Goal: Transaction & Acquisition: Purchase product/service

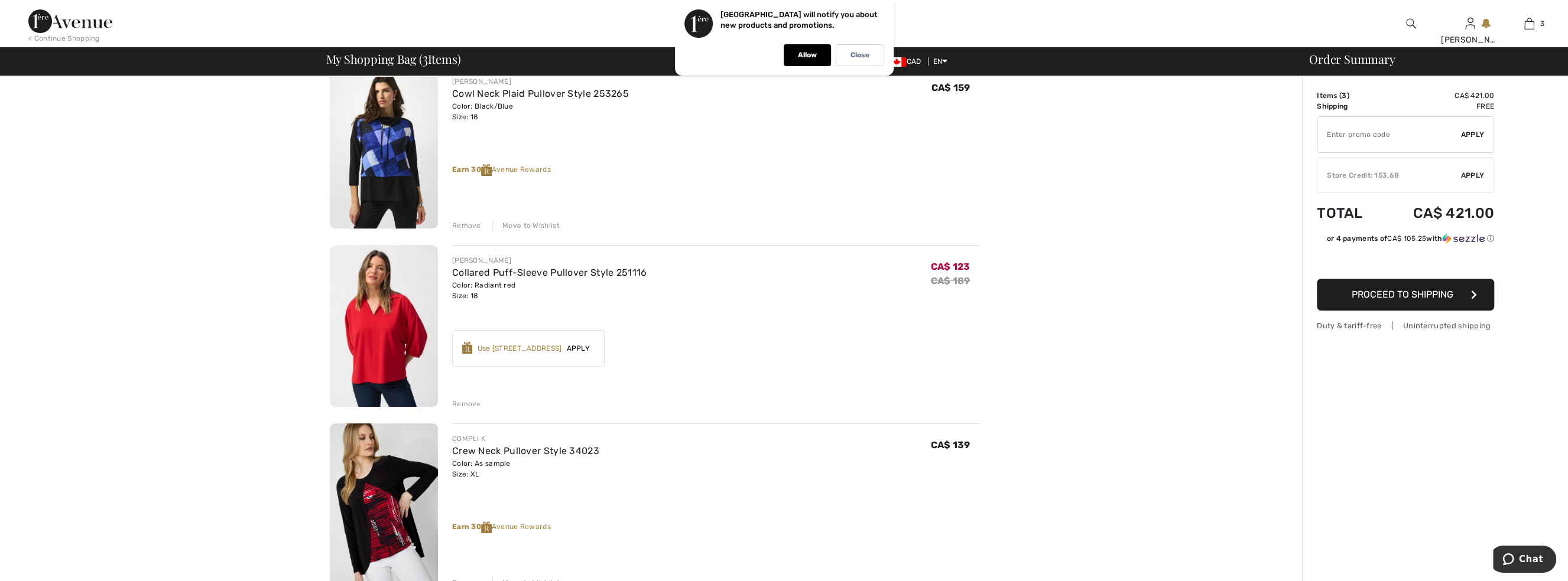
scroll to position [161, 0]
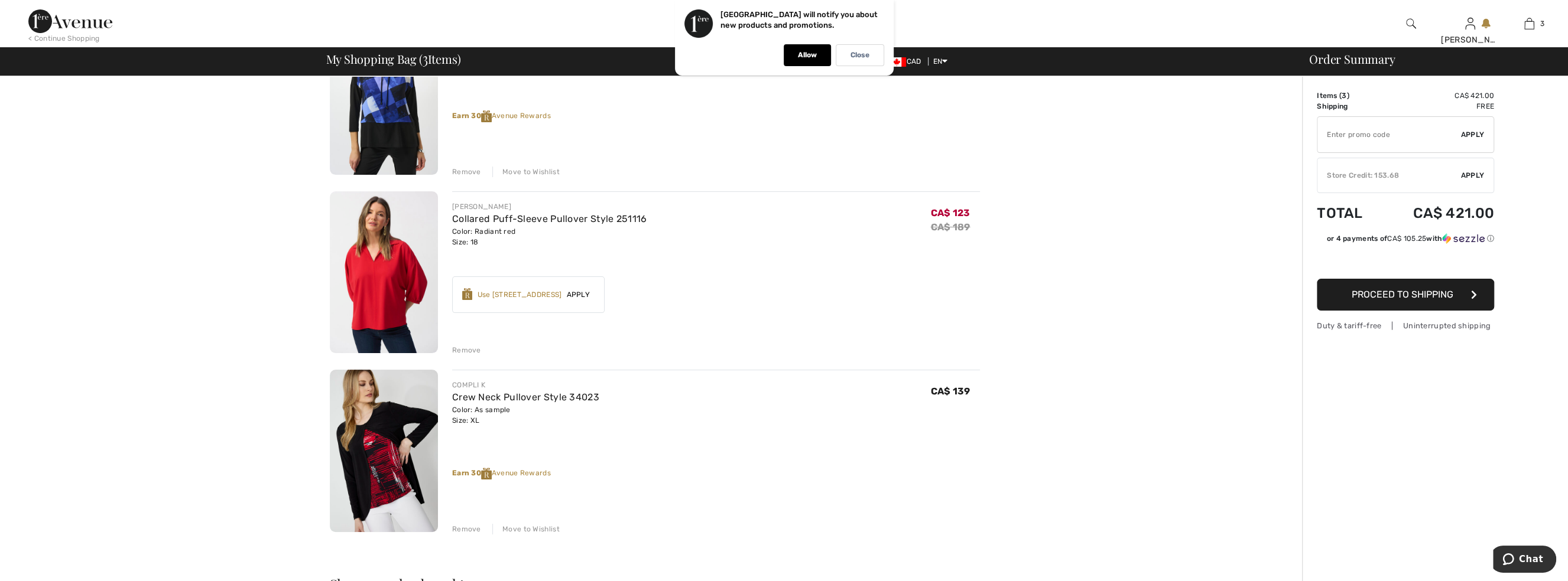
click at [394, 415] on img at bounding box center [384, 451] width 108 height 163
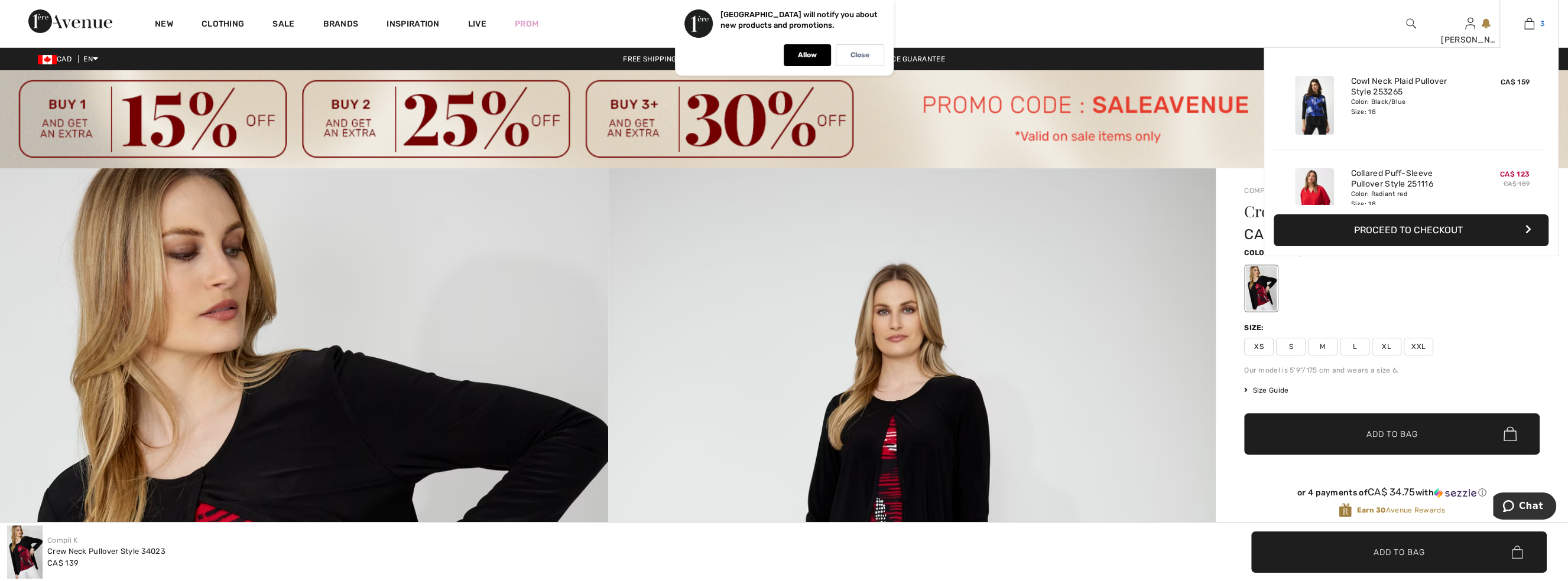
click at [1536, 20] on link "3" at bounding box center [1529, 23] width 58 height 14
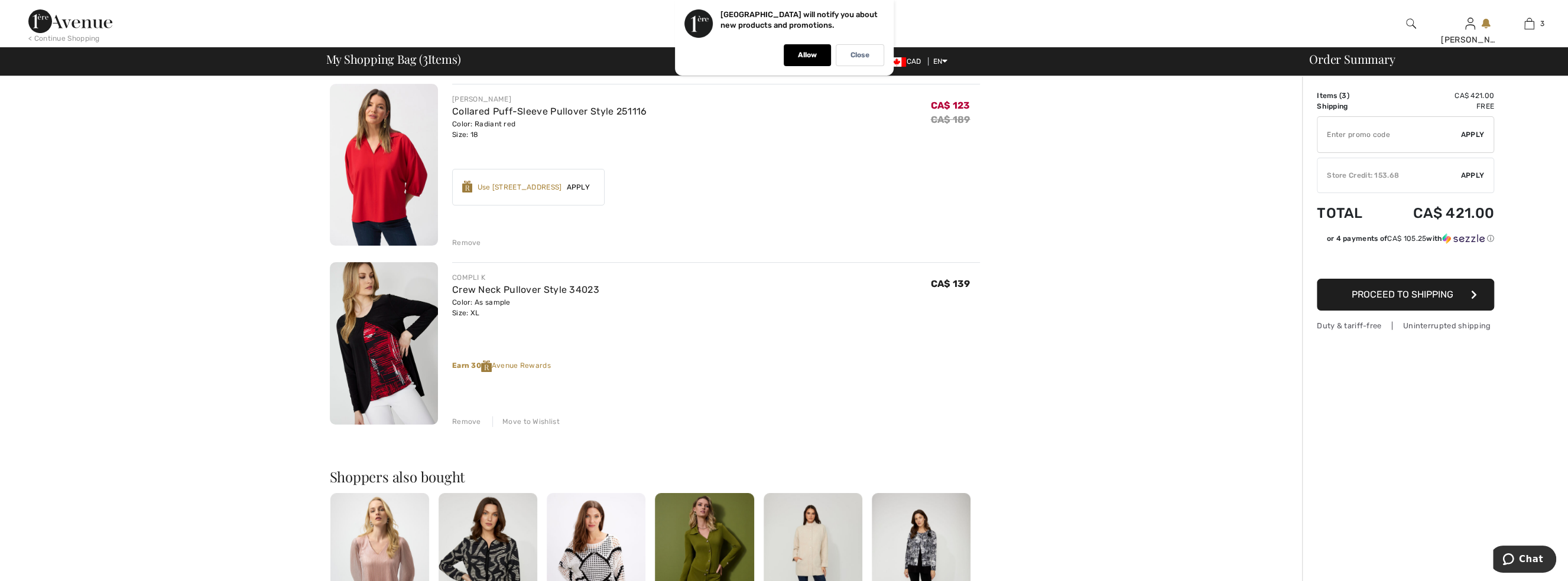
click at [469, 422] on div "Remove" at bounding box center [466, 421] width 29 height 10
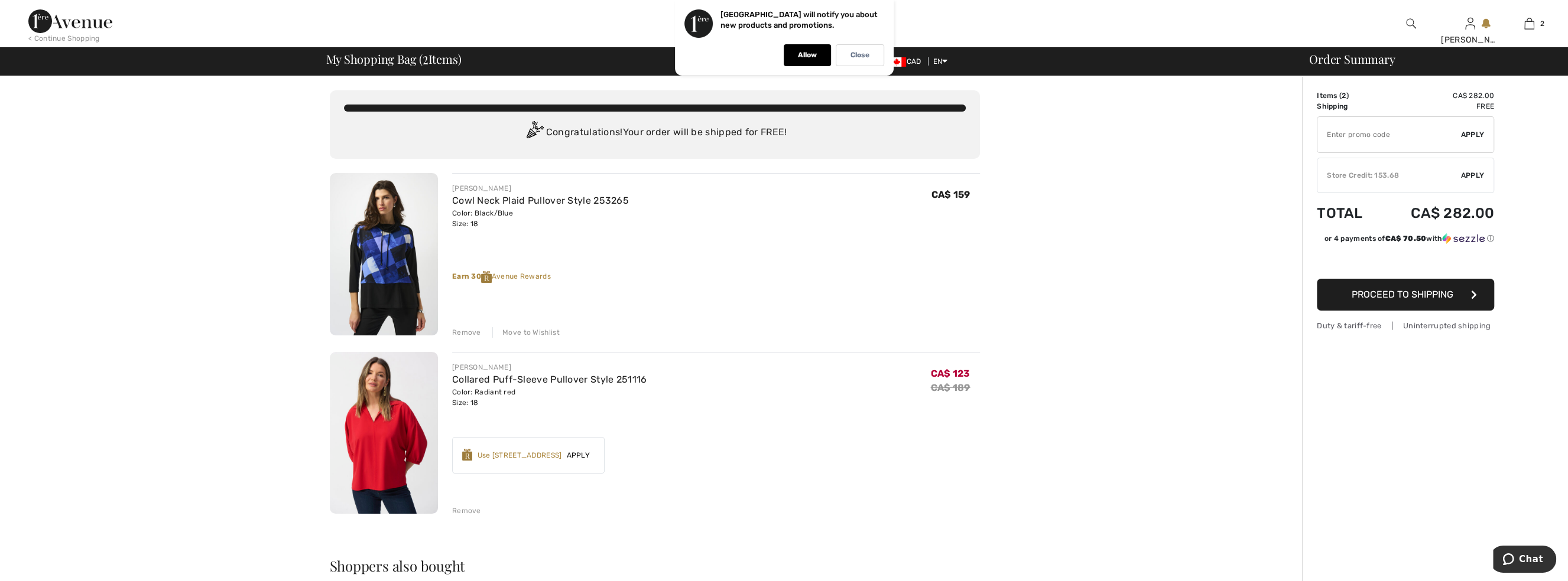
click at [509, 451] on div "Use [STREET_ADDRESS]" at bounding box center [519, 455] width 84 height 10
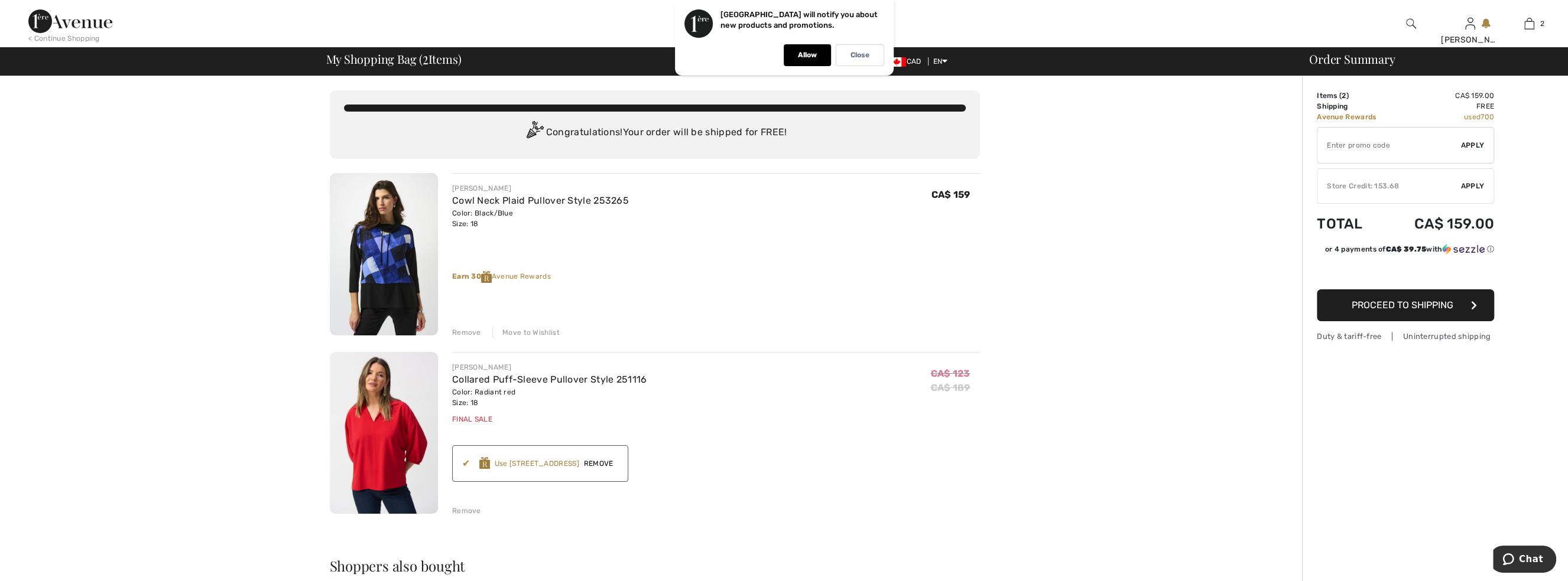
click at [1468, 183] on span "Apply" at bounding box center [1473, 186] width 24 height 10
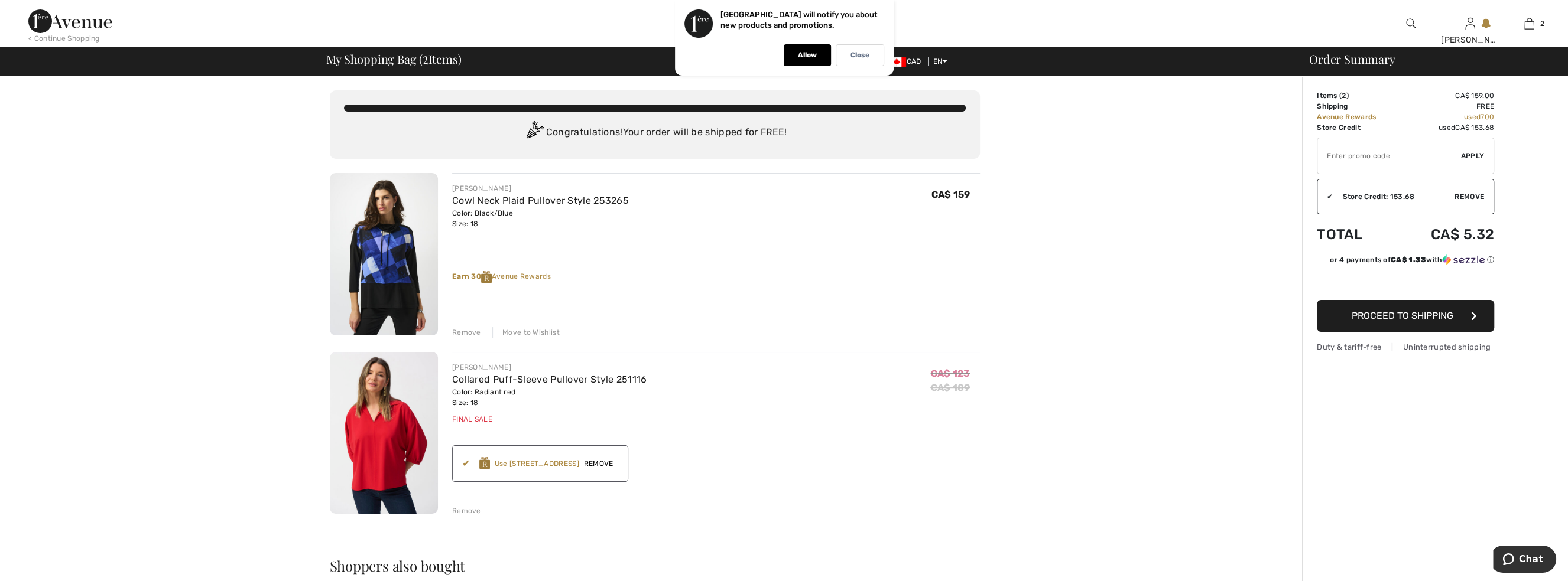
click at [1430, 316] on span "Proceed to Shipping" at bounding box center [1403, 316] width 102 height 11
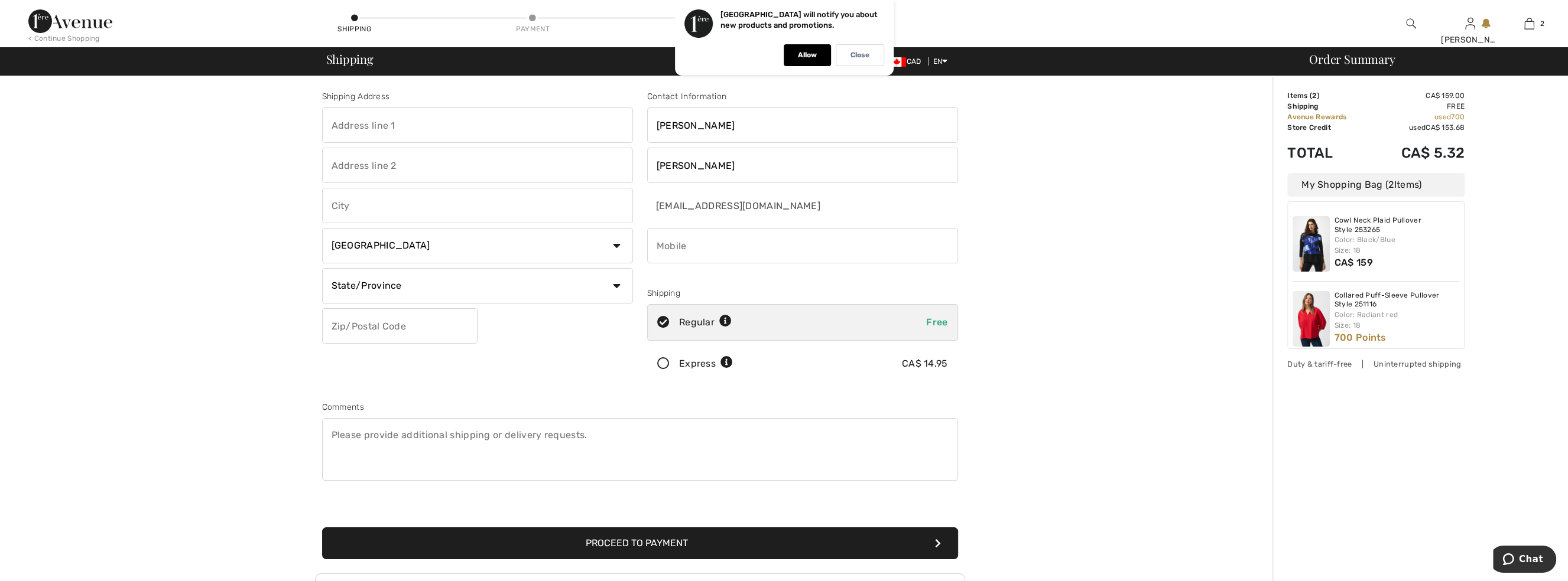
click at [416, 125] on input "text" at bounding box center [477, 125] width 311 height 35
click at [851, 56] on p "Close" at bounding box center [860, 55] width 19 height 9
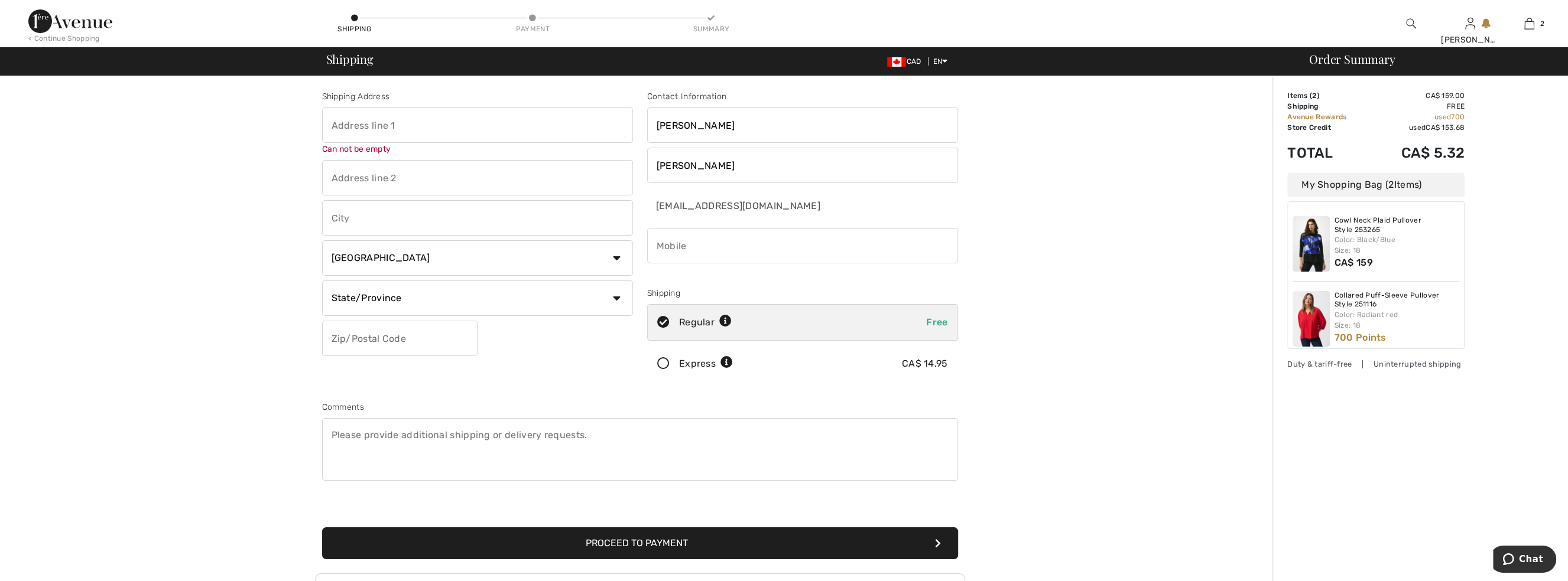
click at [457, 128] on input "text" at bounding box center [477, 125] width 311 height 35
type input "64 FORST GROVE CRES"
type input "DORCHESTER"
click at [467, 292] on select "State/Province Alberta British Columbia Manitoba New Brunswick Newfoundland and…" at bounding box center [477, 286] width 311 height 35
select select "ON"
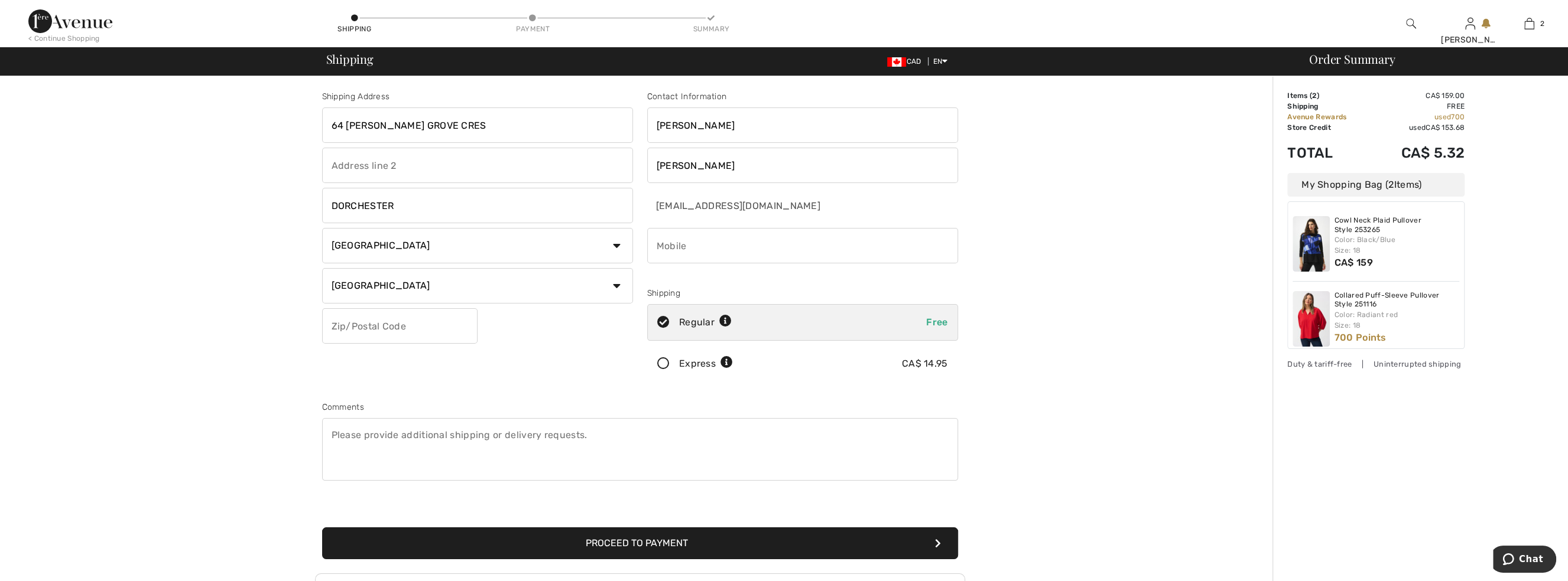
click at [322, 268] on select "State/Province Alberta British Columbia Manitoba New Brunswick Newfoundland and…" at bounding box center [477, 286] width 311 height 35
click at [386, 328] on input "text" at bounding box center [400, 326] width 155 height 35
type input "N0L1G3"
click at [602, 372] on div "Shipping Address 64 FORST GROVE CRES DORCHESTER Country Canada United States Af…" at bounding box center [477, 239] width 325 height 297
click at [731, 233] on input "phone" at bounding box center [803, 246] width 311 height 35
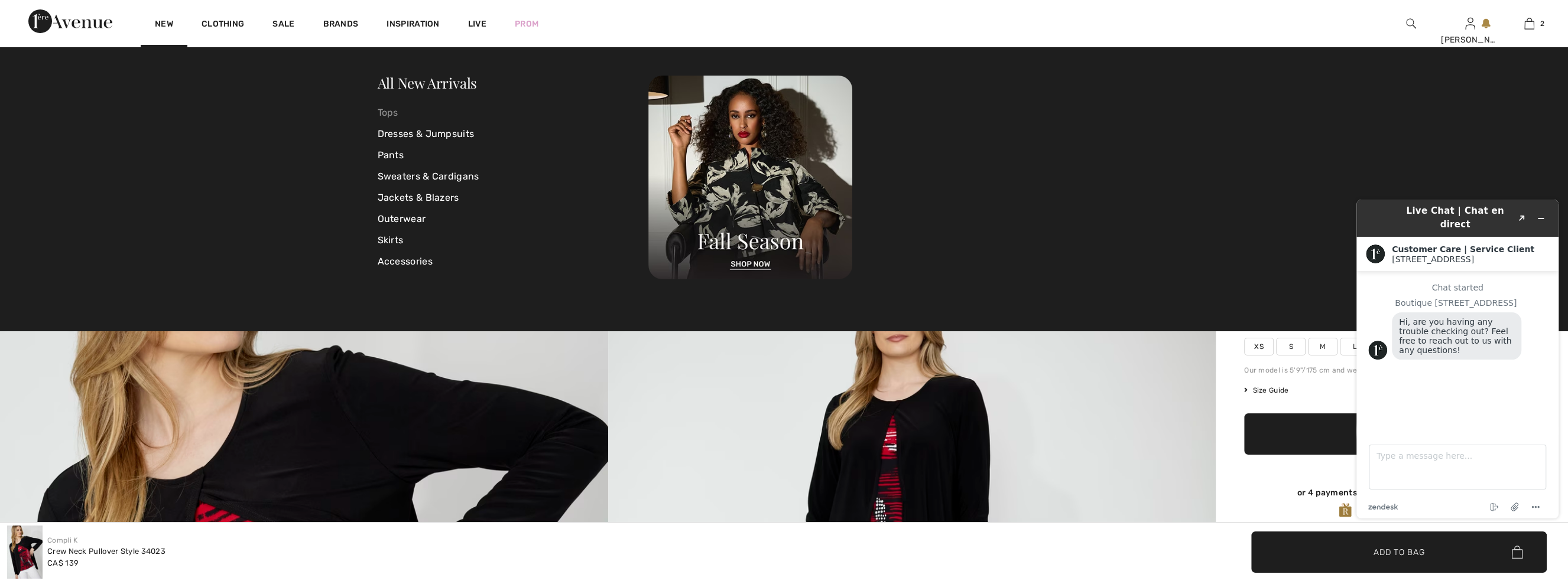
click at [388, 114] on link "Tops" at bounding box center [513, 113] width 271 height 21
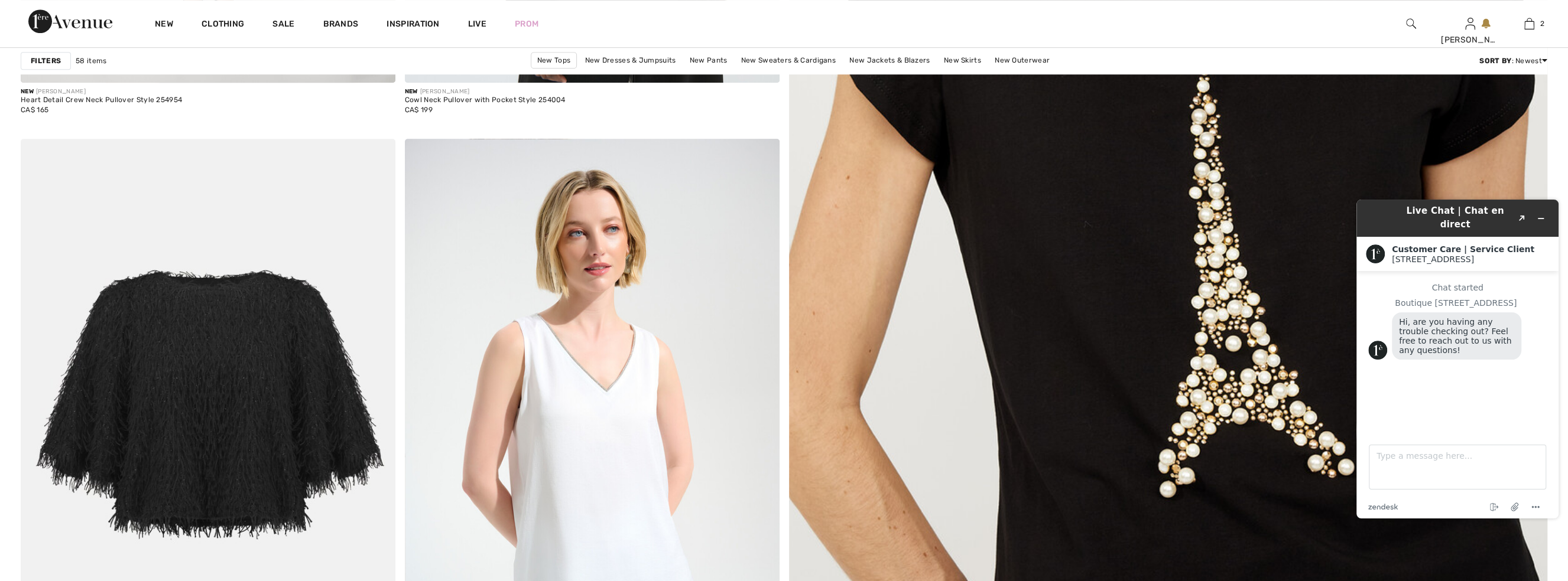
scroll to position [752, 0]
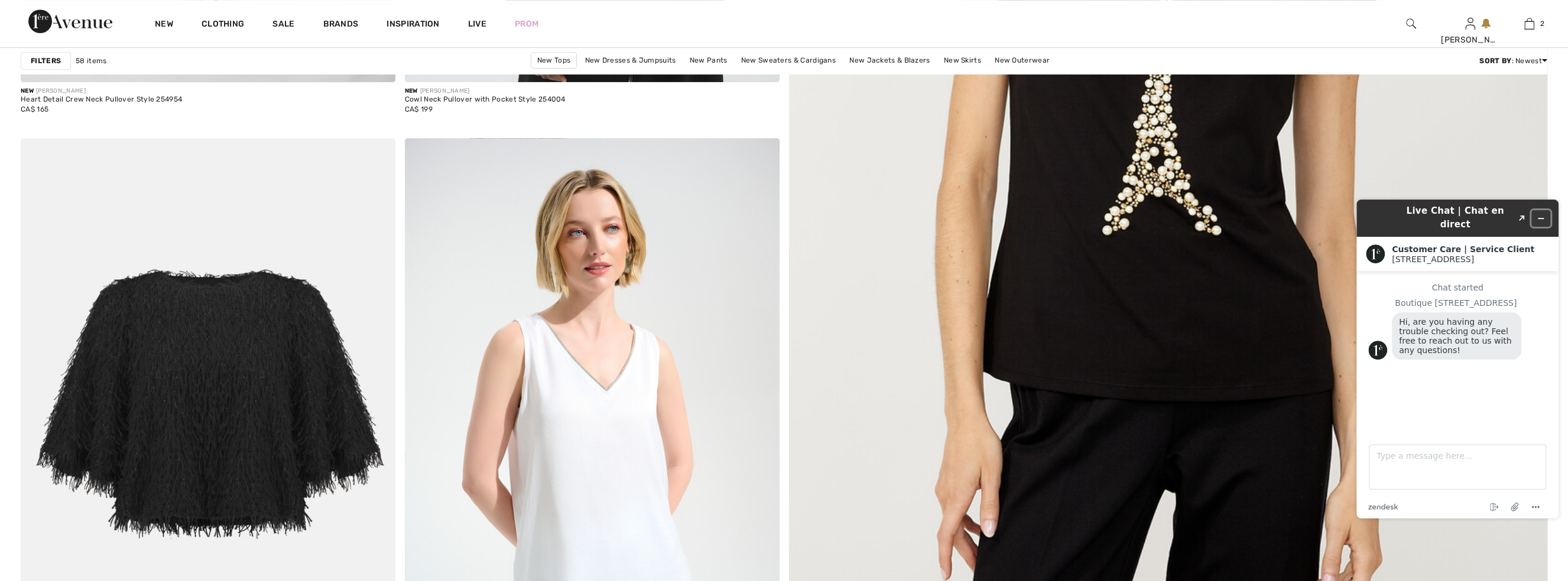
click at [1543, 215] on icon "Minimize widget" at bounding box center [1541, 219] width 9 height 9
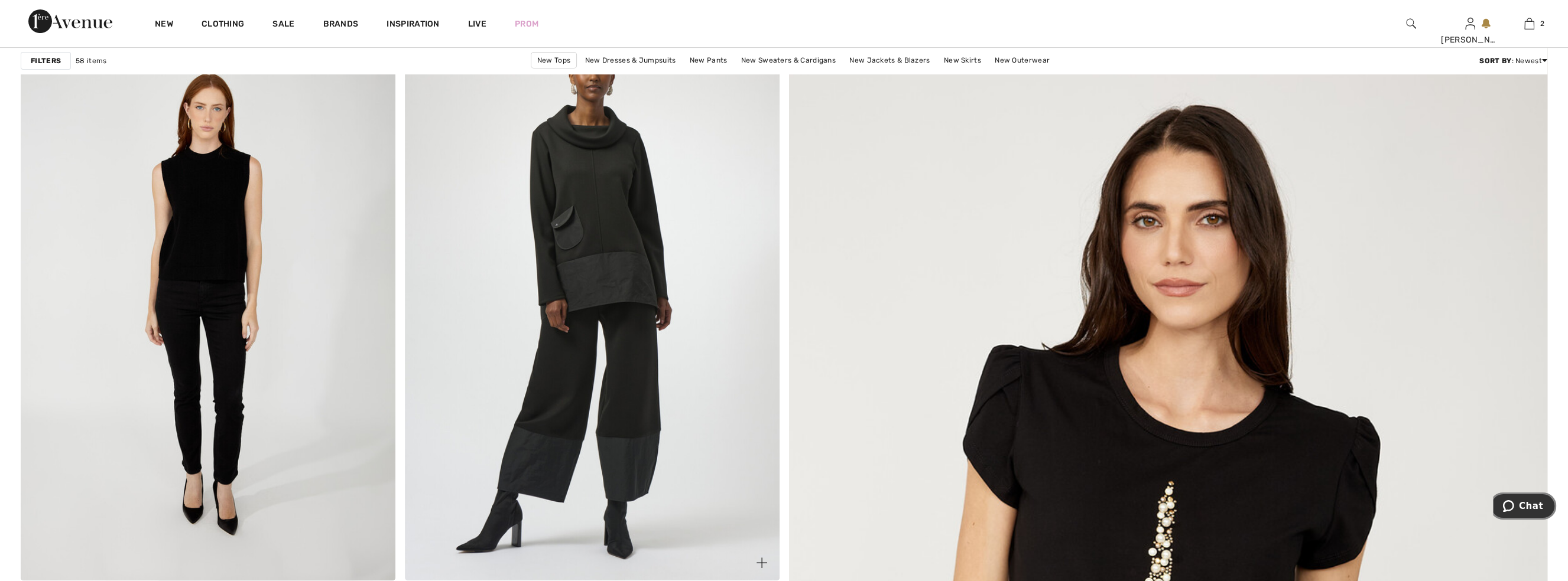
scroll to position [376, 0]
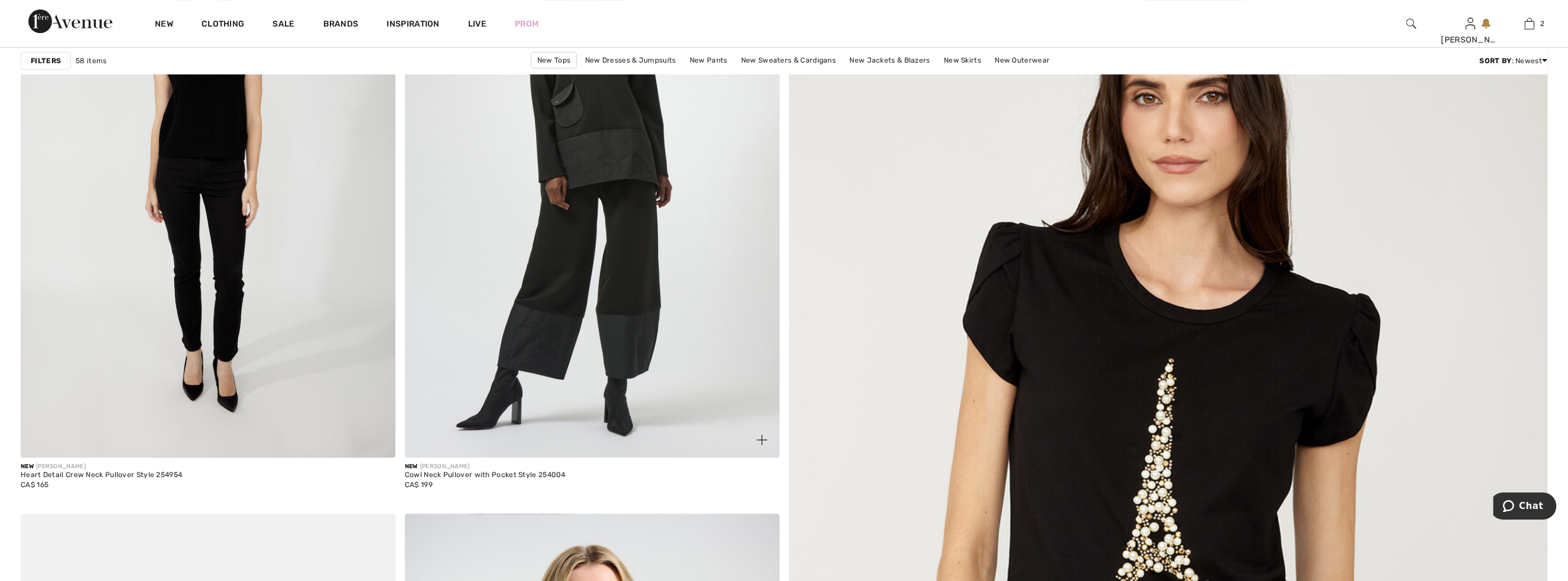
click at [561, 206] on img at bounding box center [592, 177] width 375 height 562
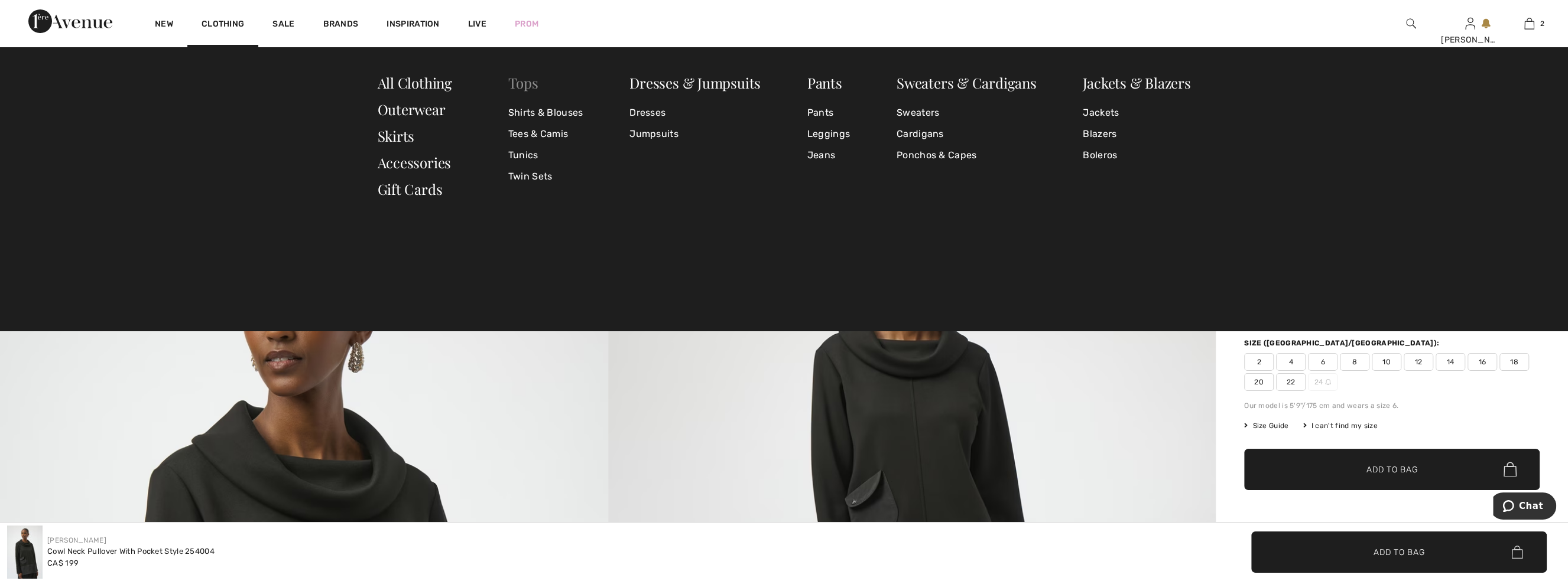
click at [525, 83] on link "Tops" at bounding box center [523, 83] width 30 height 19
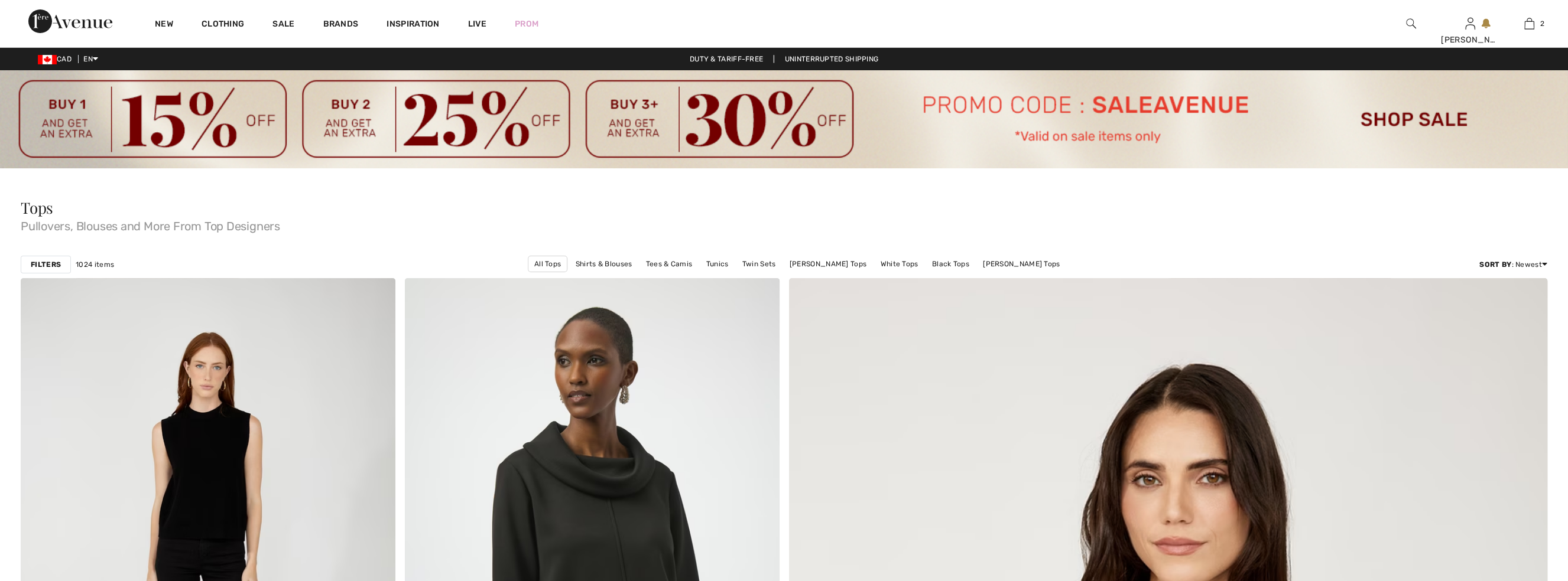
click at [48, 267] on strong "Filters" at bounding box center [45, 264] width 30 height 10
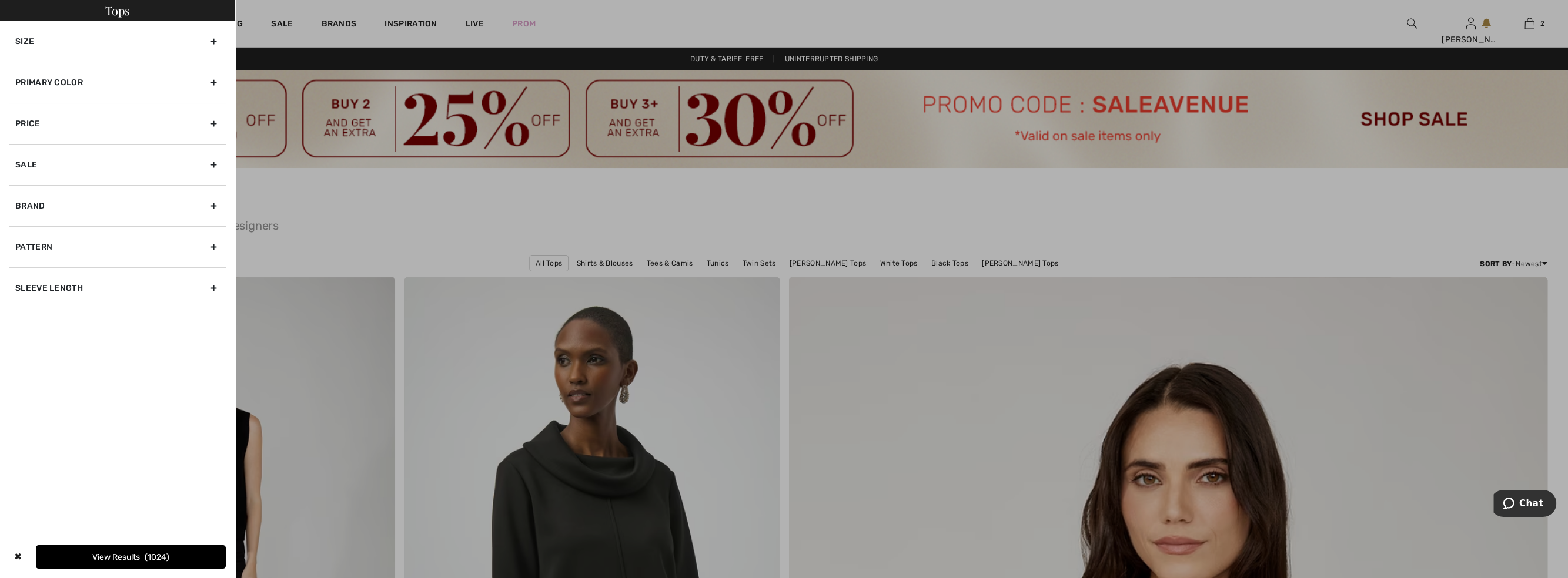
click at [52, 81] on div "Primary Color" at bounding box center [117, 82] width 216 height 41
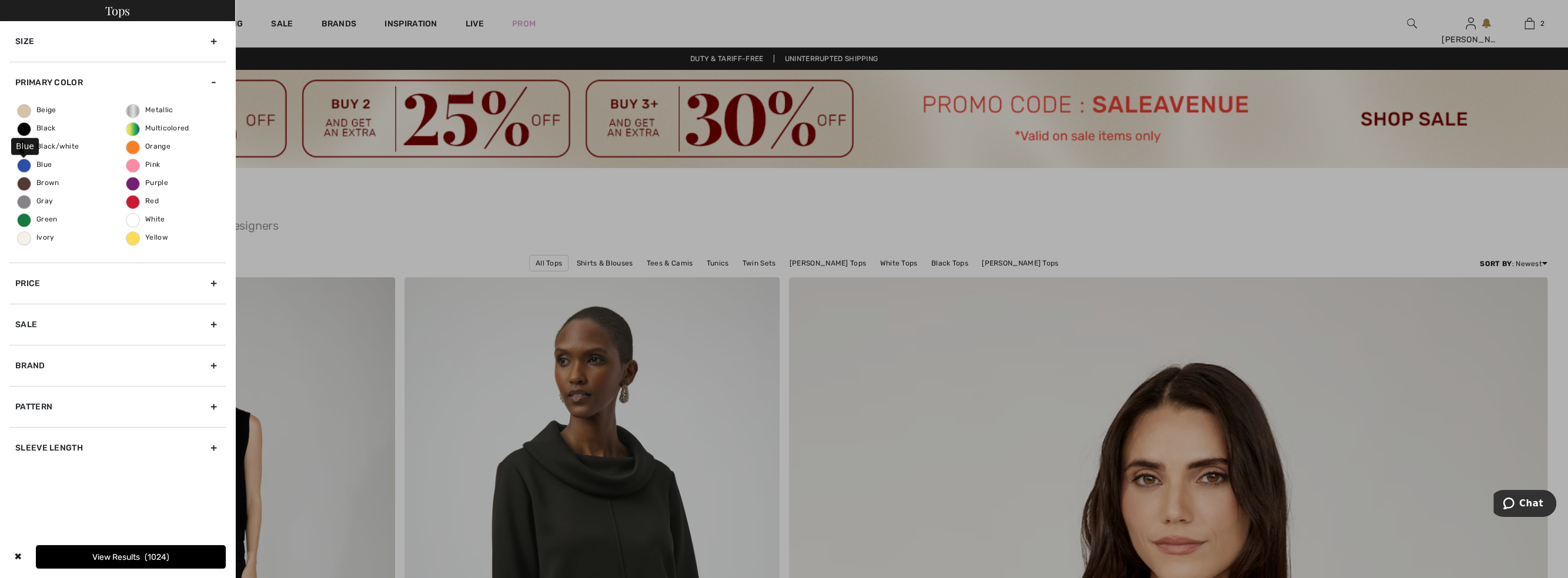
click at [25, 168] on label "Blue" at bounding box center [24, 165] width 14 height 14
click at [0, 0] on input "Blue" at bounding box center [0, 0] width 0 height 0
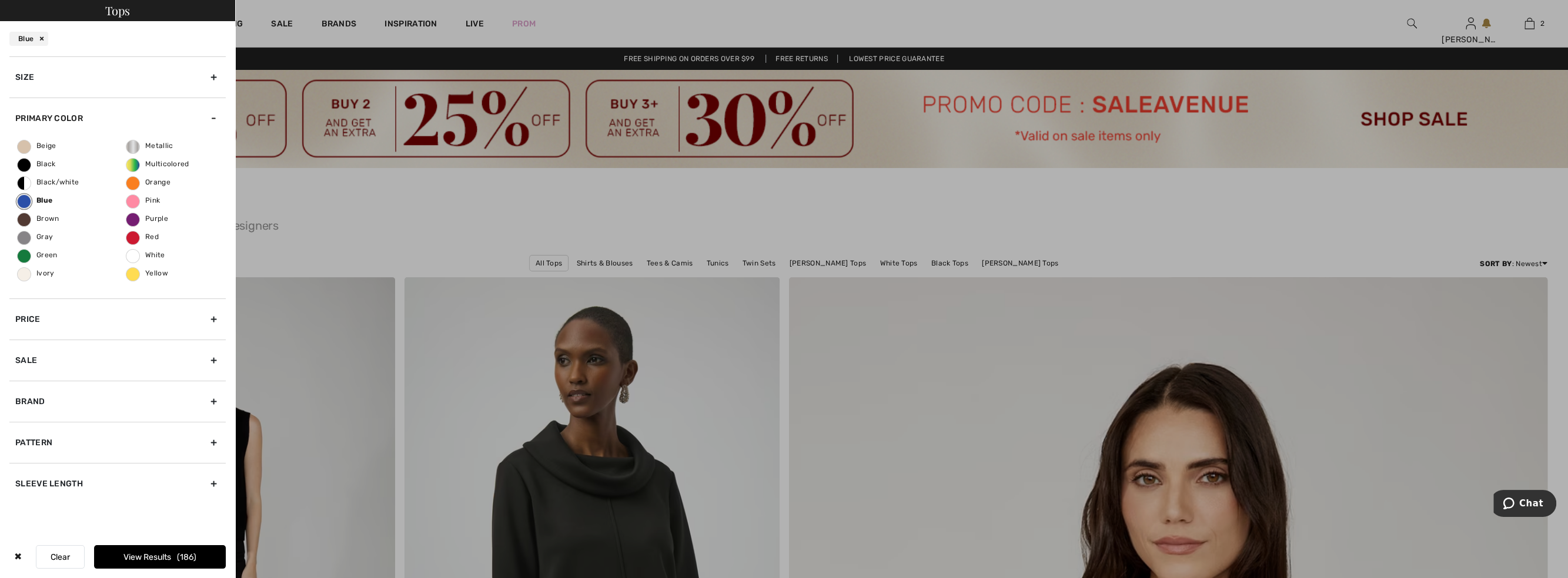
click at [35, 399] on div "Brand" at bounding box center [117, 402] width 216 height 41
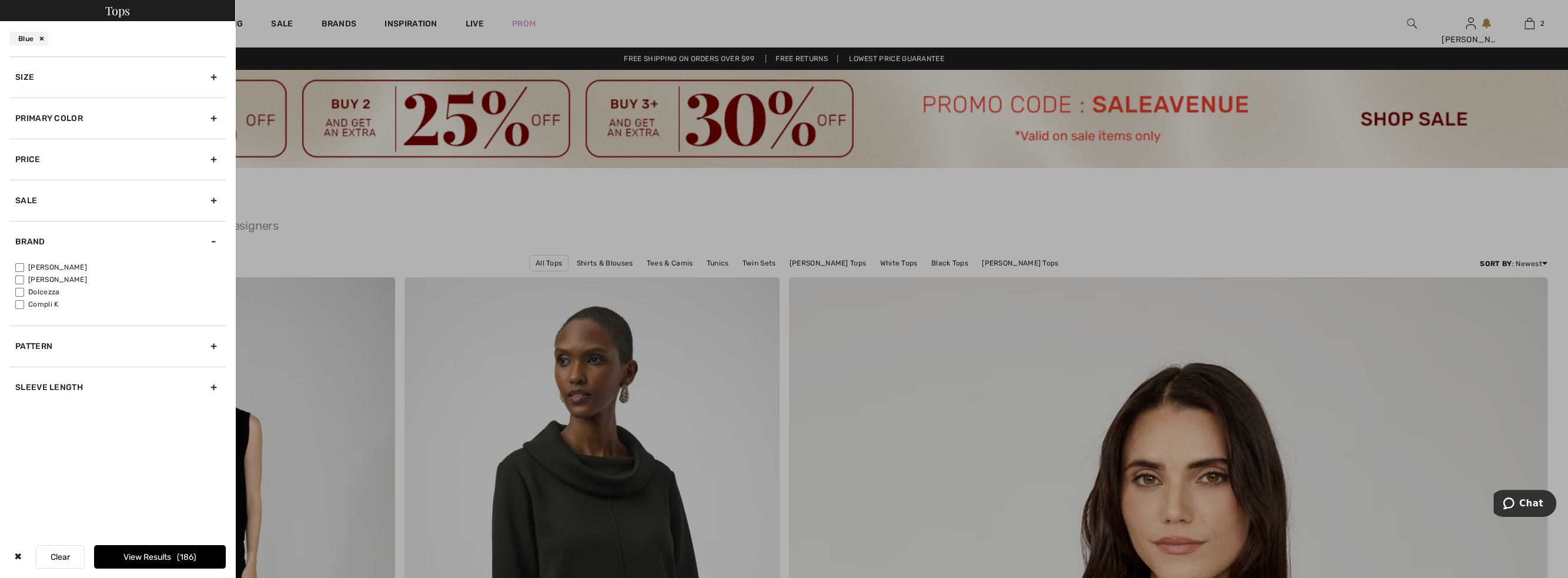
click at [16, 266] on input"] "[PERSON_NAME]" at bounding box center [19, 268] width 9 height 9
checkbox input"] "true"
click at [150, 558] on button "View Results 142" at bounding box center [160, 557] width 131 height 24
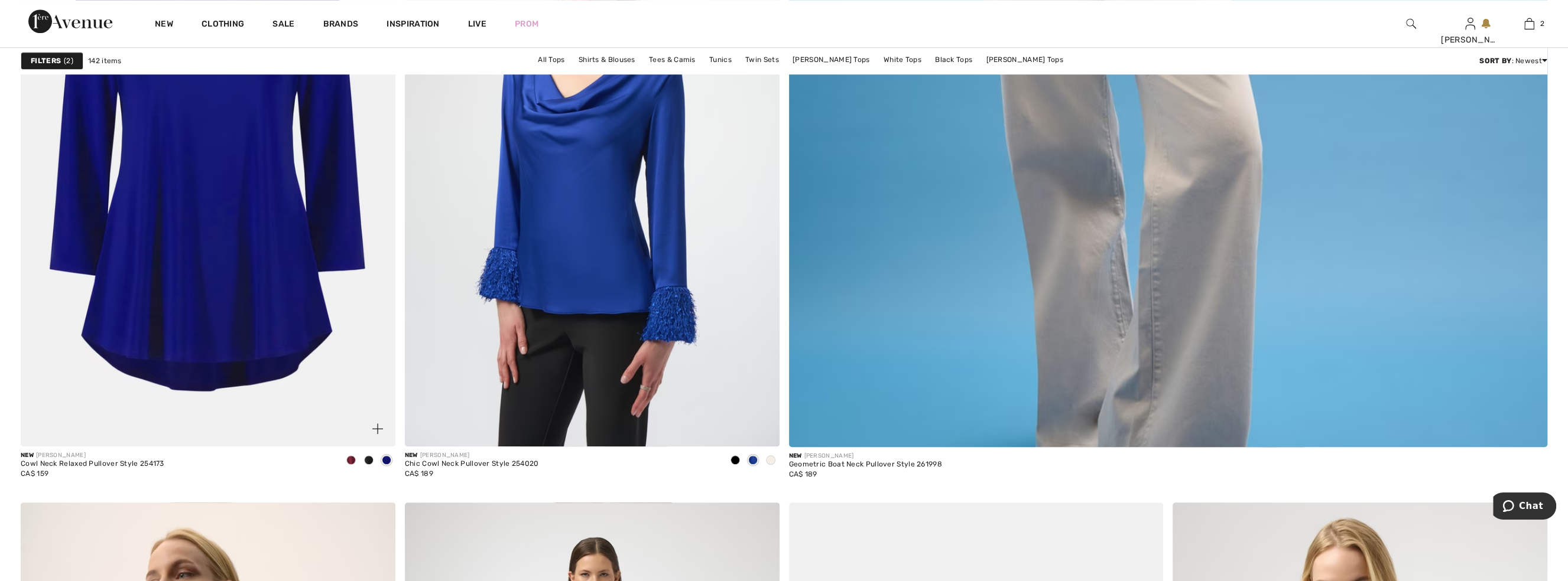
scroll to position [1020, 0]
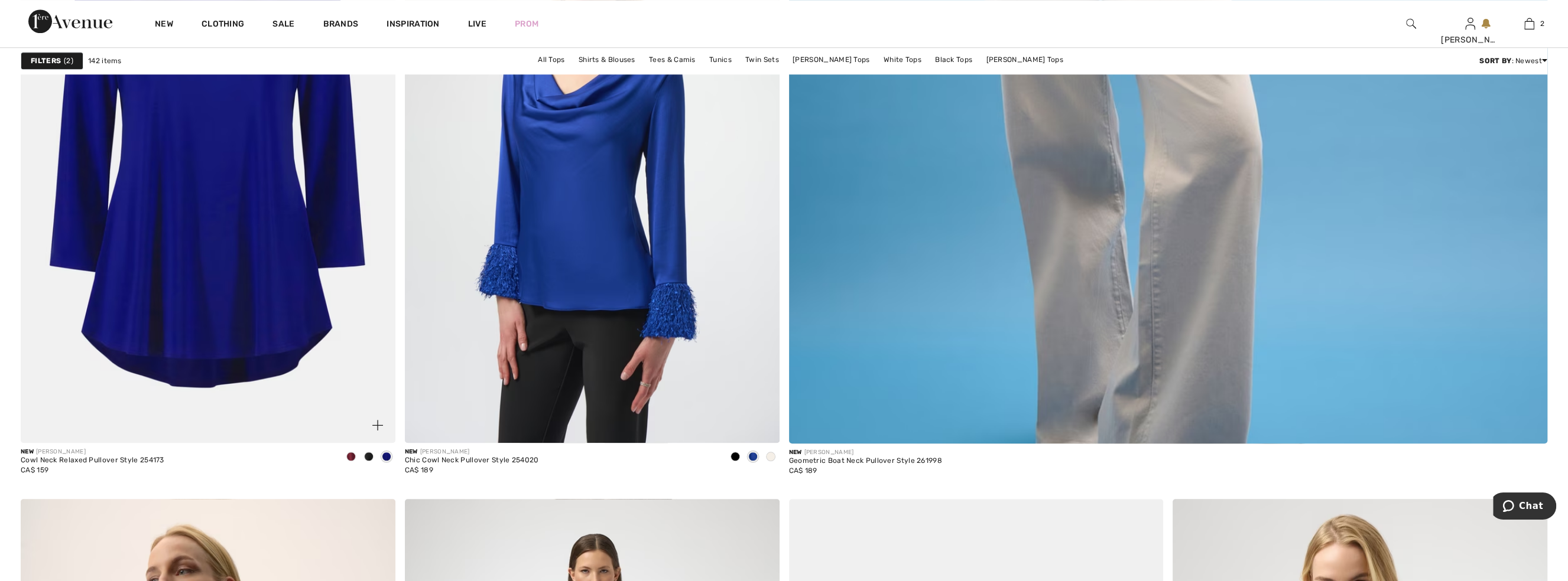
click at [203, 261] on img at bounding box center [208, 162] width 375 height 562
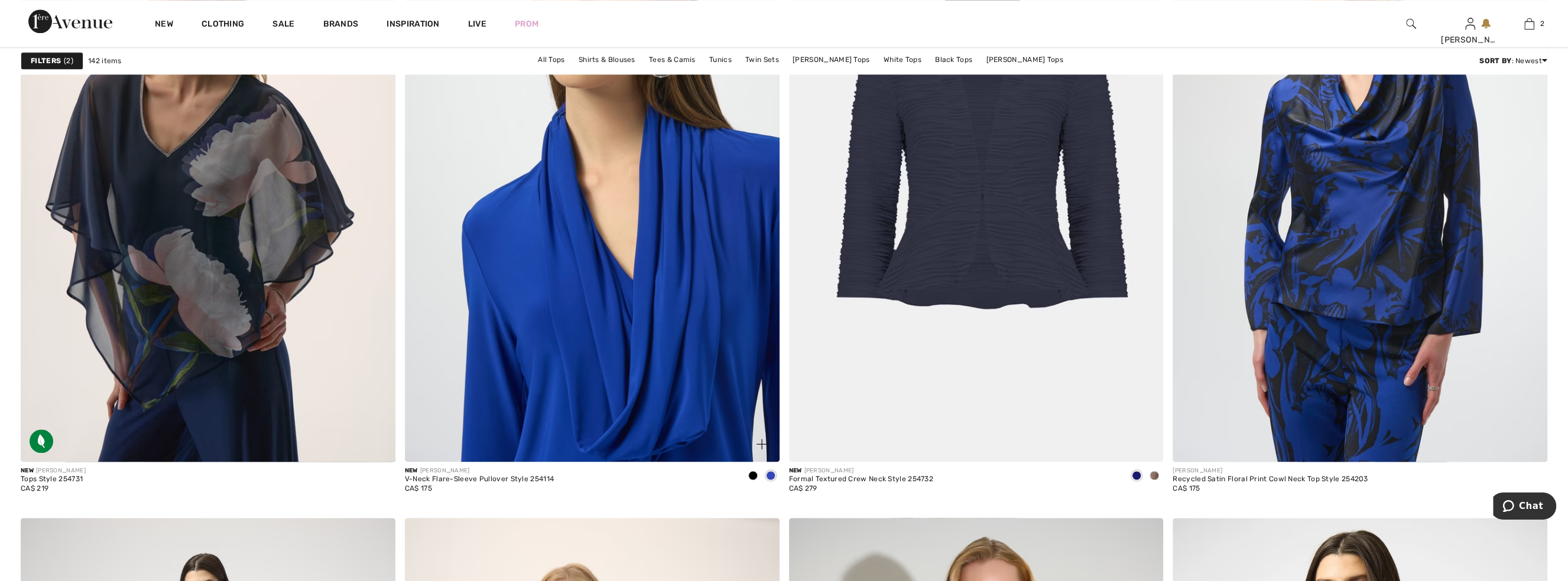
scroll to position [1665, 0]
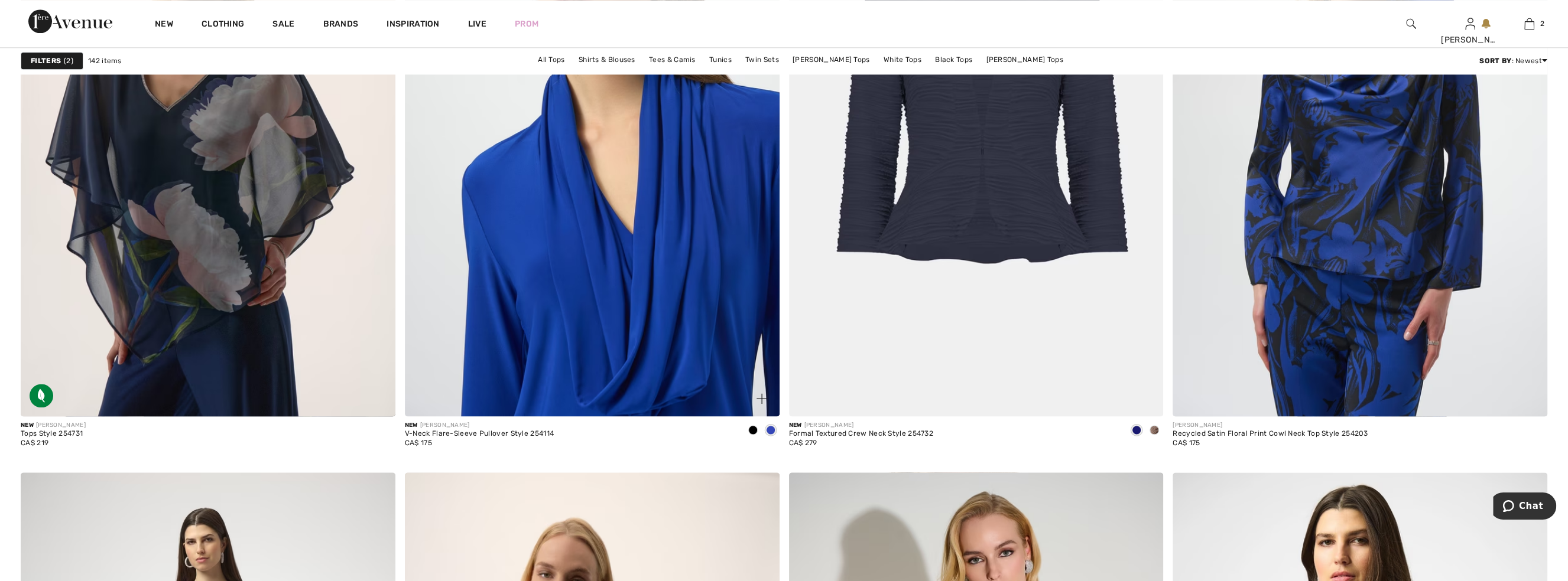
click at [564, 243] on img at bounding box center [592, 135] width 375 height 562
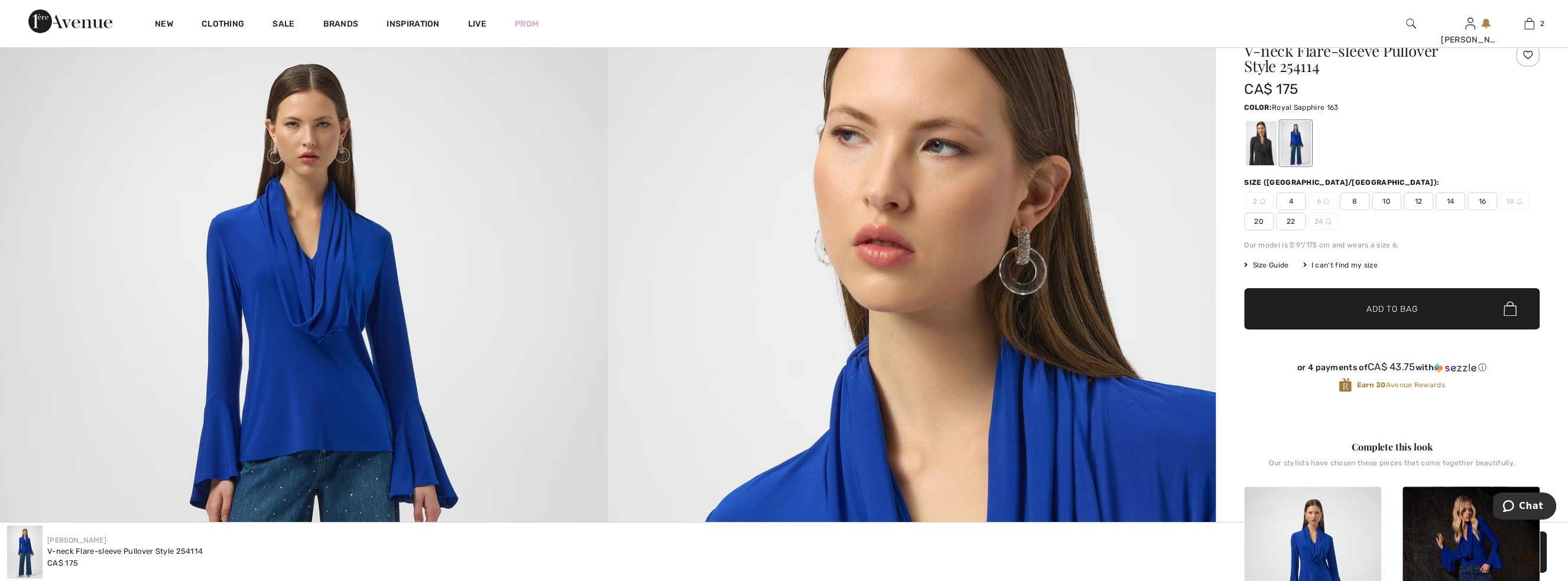
scroll to position [322, 0]
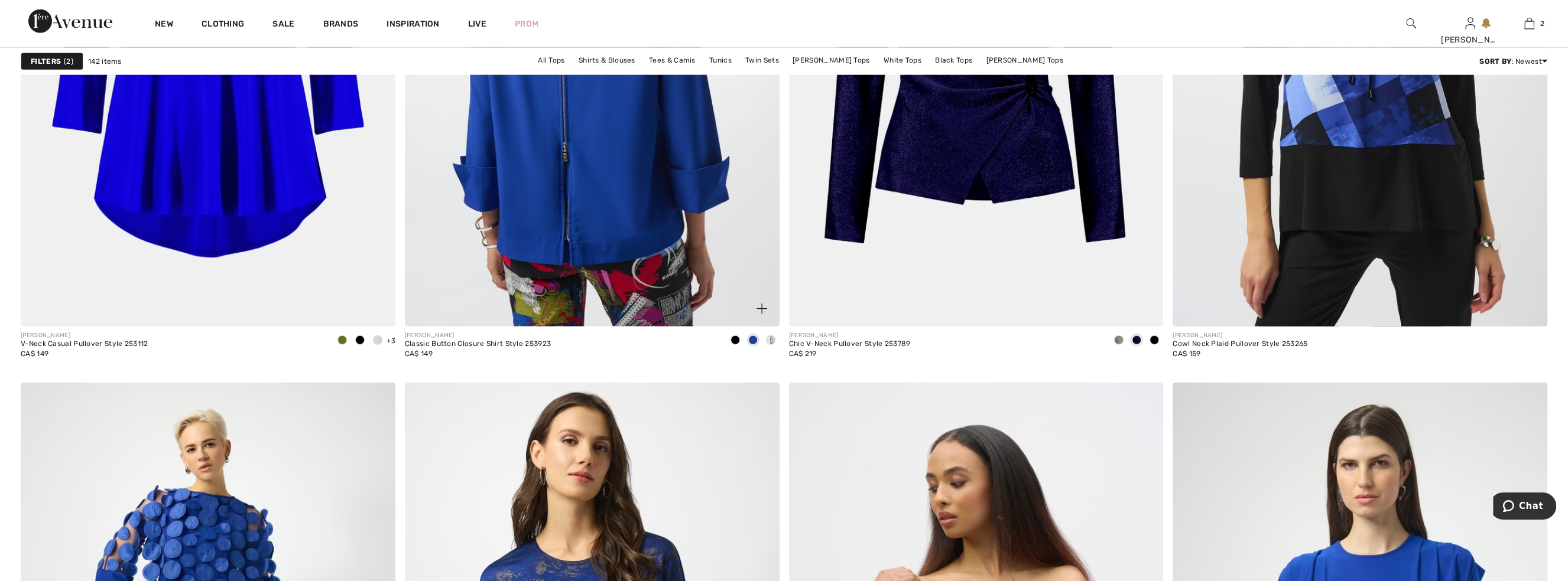
scroll to position [3222, 0]
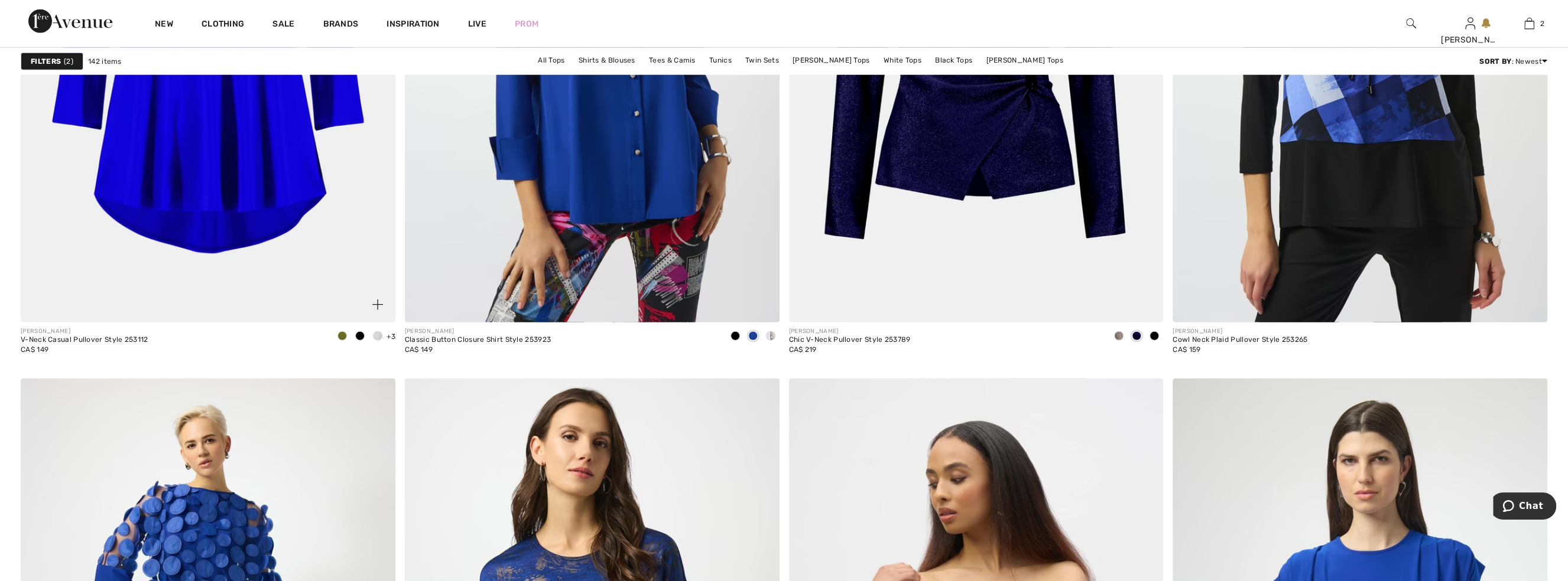
click at [247, 146] on img at bounding box center [208, 42] width 375 height 562
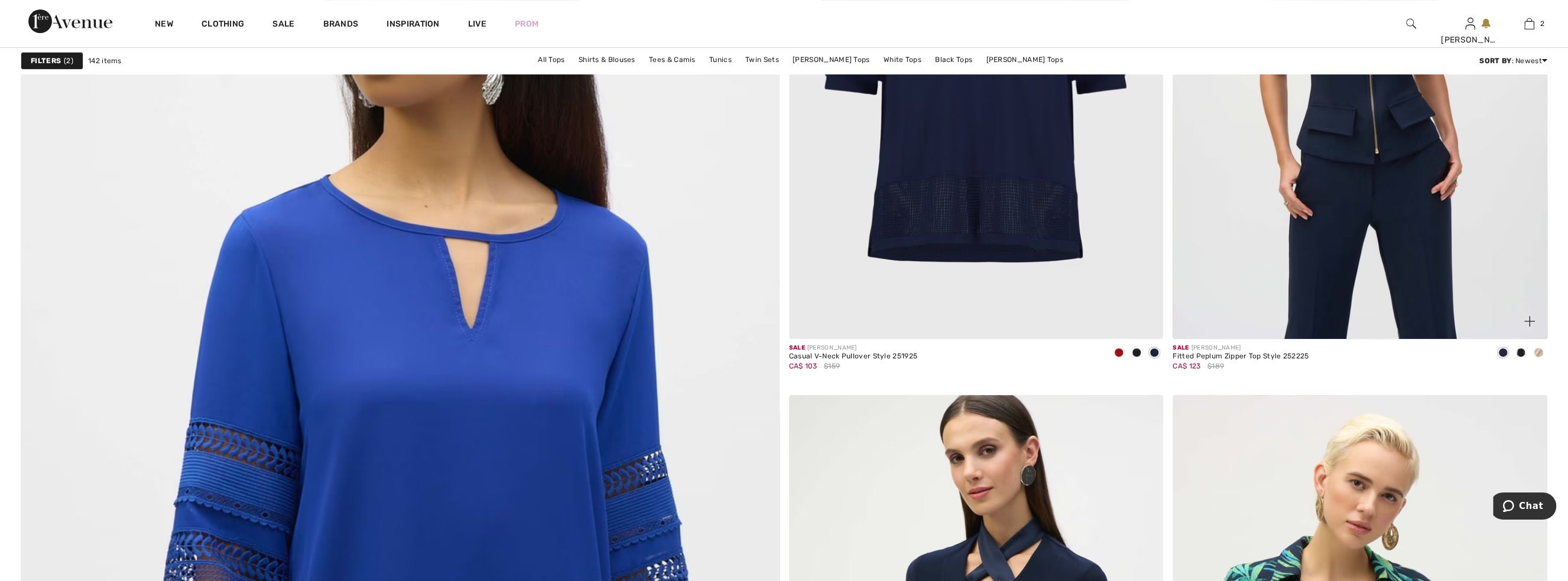
scroll to position [5047, 0]
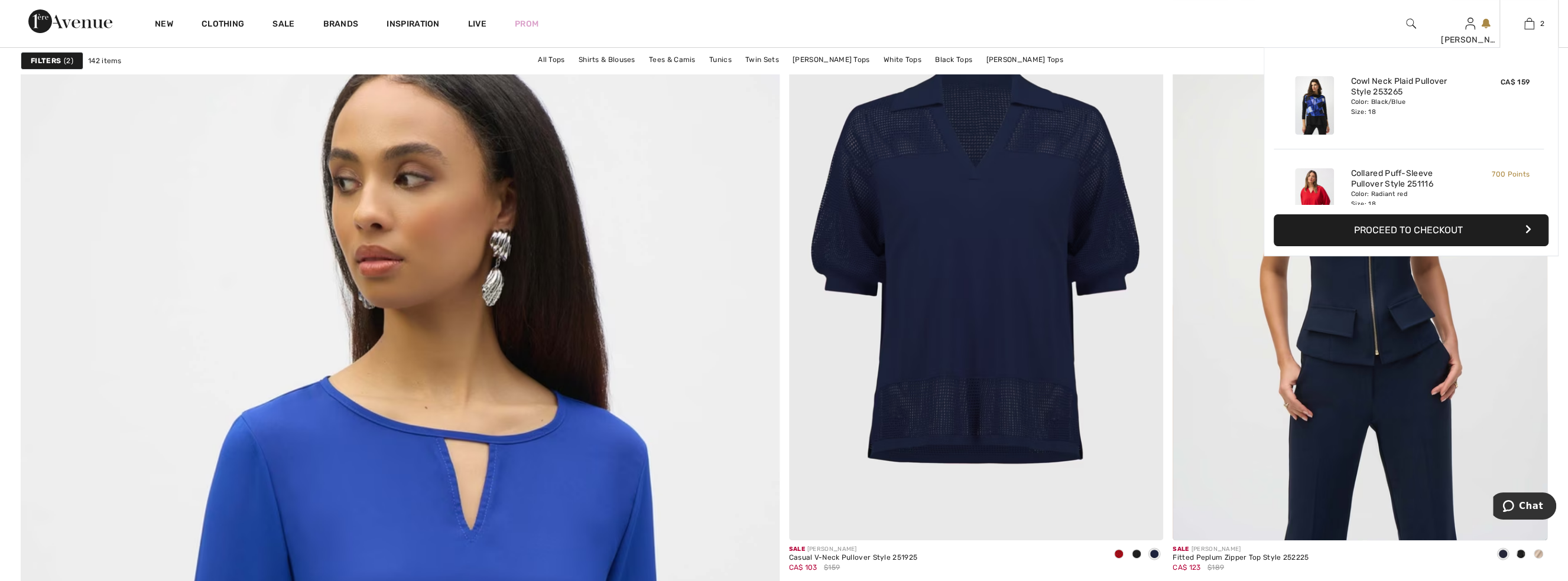
click at [1417, 224] on button "Proceed to Checkout" at bounding box center [1411, 231] width 275 height 32
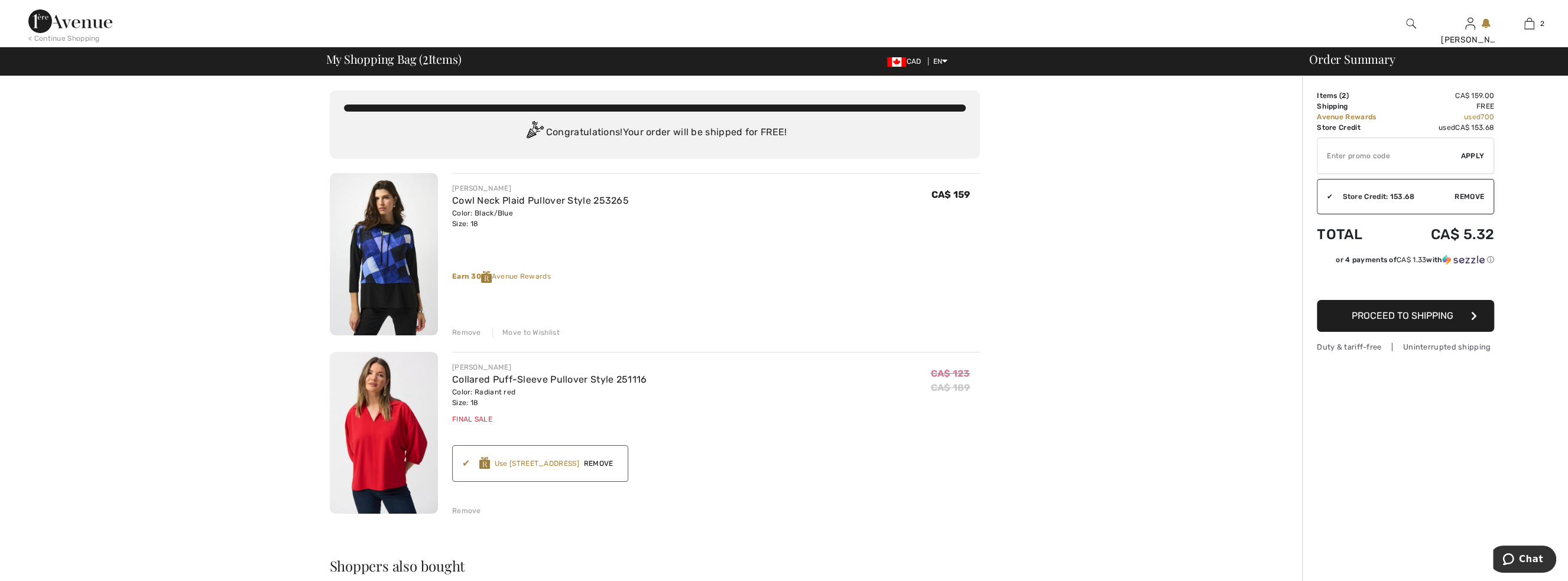
click at [1412, 316] on span "Proceed to Shipping" at bounding box center [1403, 316] width 102 height 11
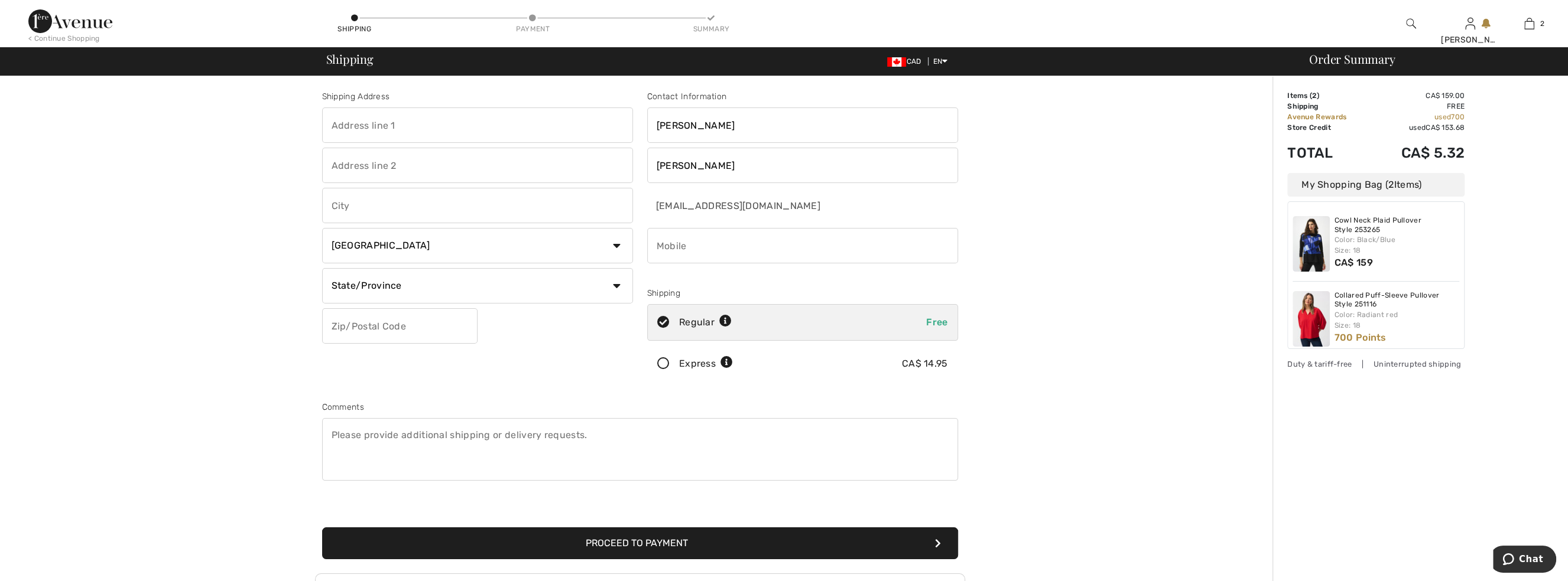
click at [454, 127] on input "text" at bounding box center [477, 125] width 311 height 35
type input "64 FOREST GROVE CRES"
type input "DORCHESTER"
click at [543, 289] on select "State/Province Alberta British Columbia Manitoba New Brunswick Newfoundland and…" at bounding box center [477, 286] width 311 height 35
select select "ON"
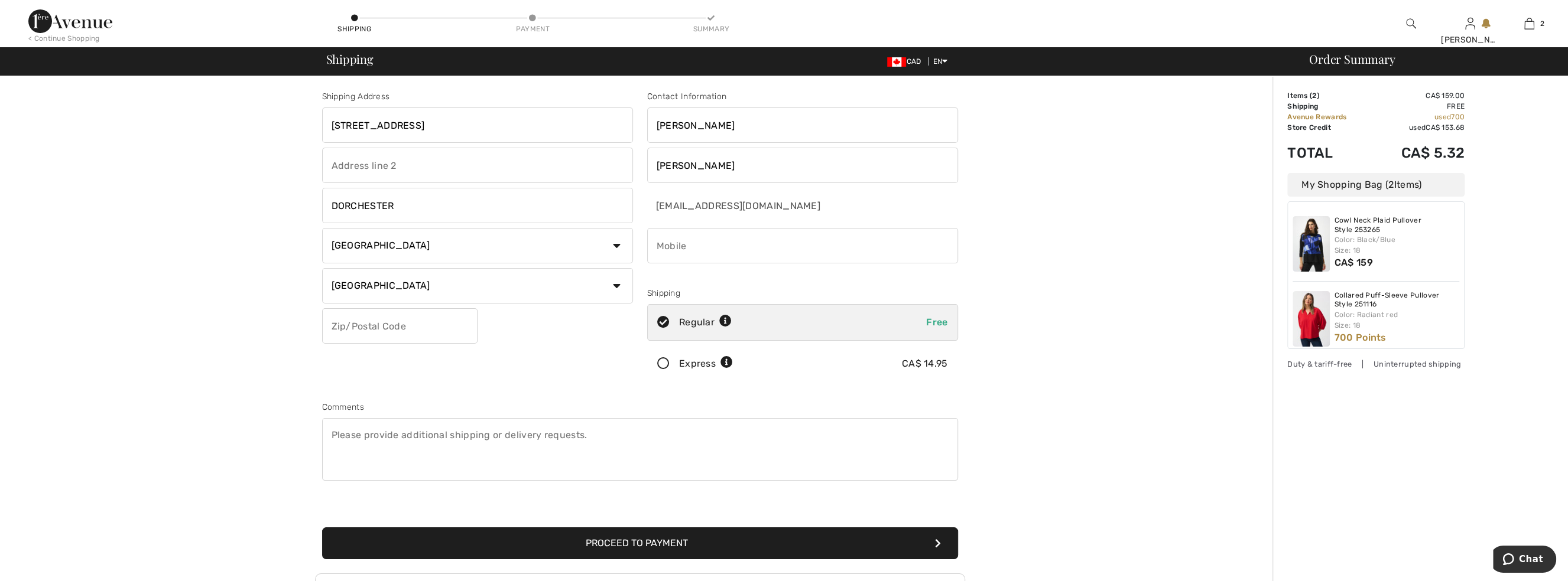
click at [322, 268] on select "State/Province Alberta British Columbia Manitoba New Brunswick Newfoundland and…" at bounding box center [477, 286] width 311 height 35
click at [452, 330] on input "text" at bounding box center [400, 326] width 155 height 35
type input "N0L1G3"
click at [754, 251] on input "phone" at bounding box center [803, 246] width 311 height 35
type input "6132976364"
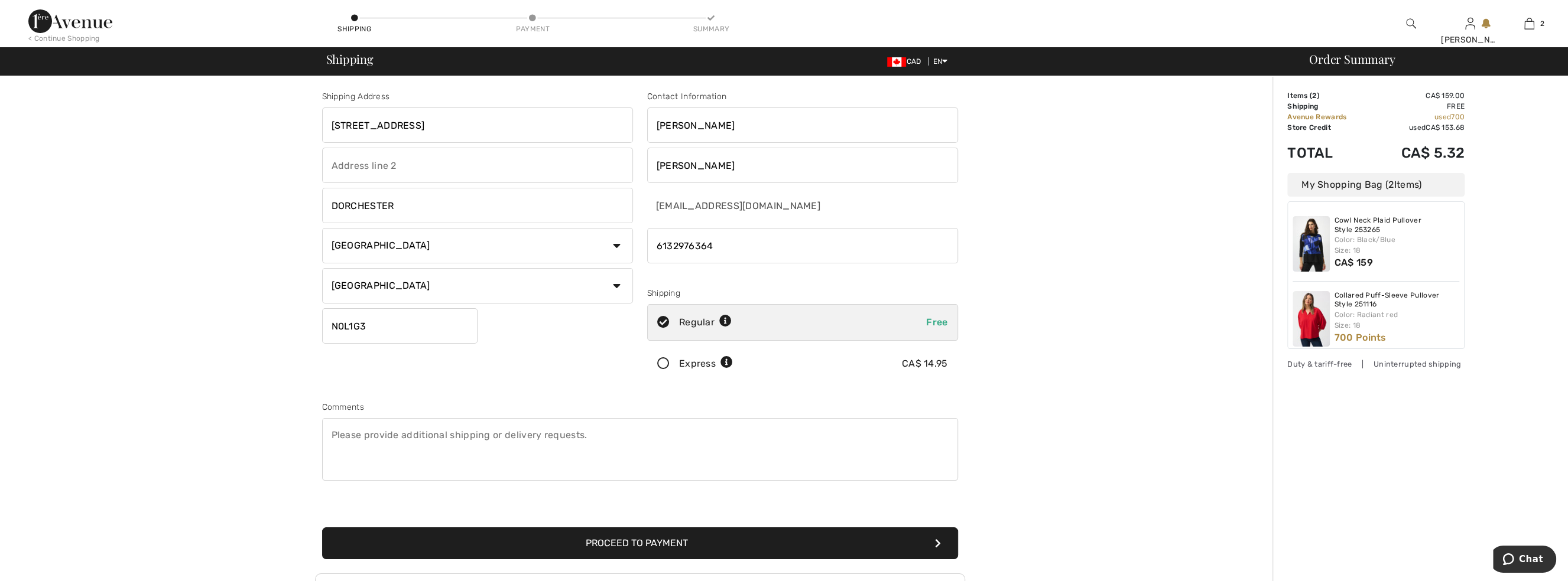
click at [1117, 297] on div "Shipping Address 64 FOREST GROVE CRES DORCHESTER Country Canada United States A…" at bounding box center [640, 423] width 1266 height 694
click at [635, 546] on button "Proceed to Payment" at bounding box center [640, 544] width 636 height 32
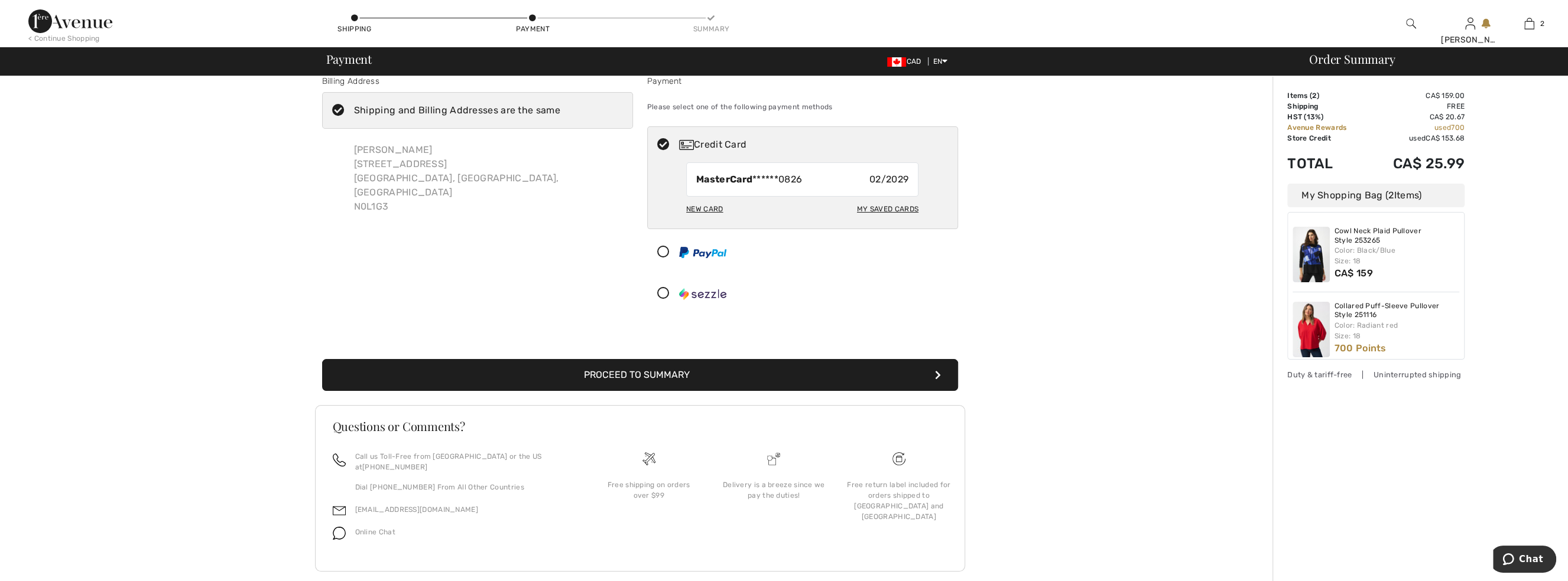
scroll to position [23, 0]
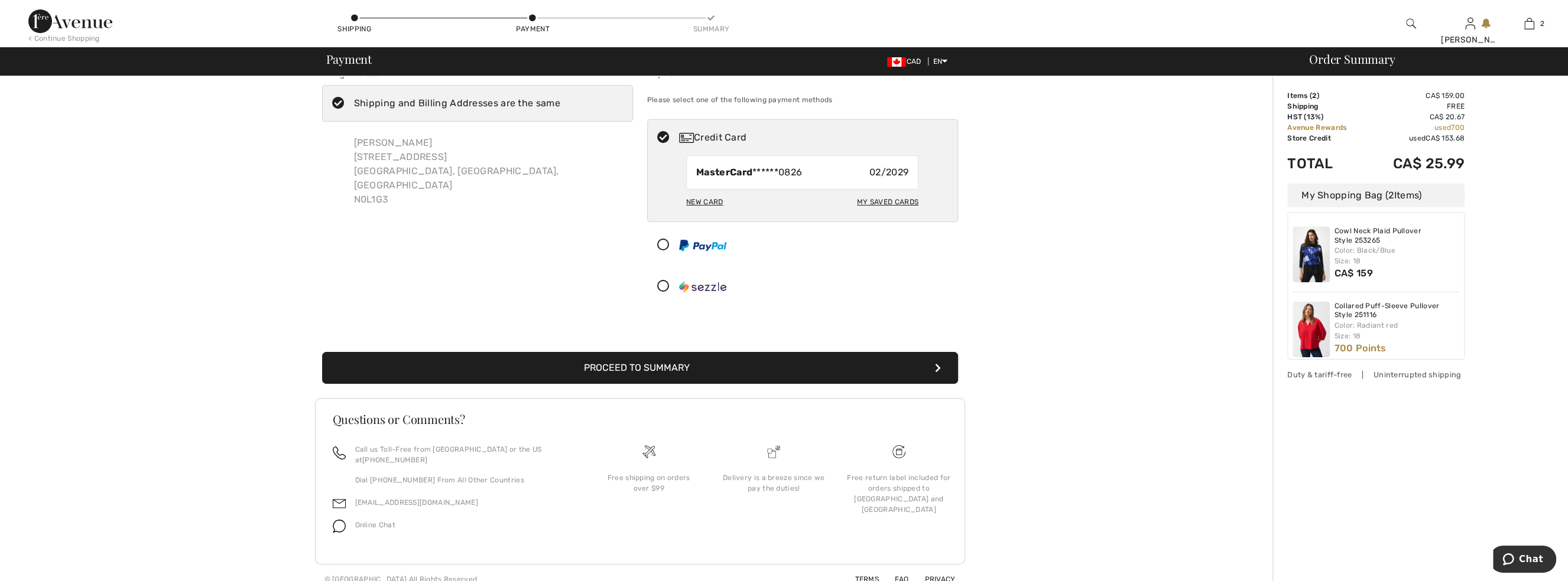
click at [643, 370] on button "Proceed to Summary" at bounding box center [640, 368] width 636 height 32
click at [641, 364] on button "Proceed to Summary" at bounding box center [640, 368] width 636 height 32
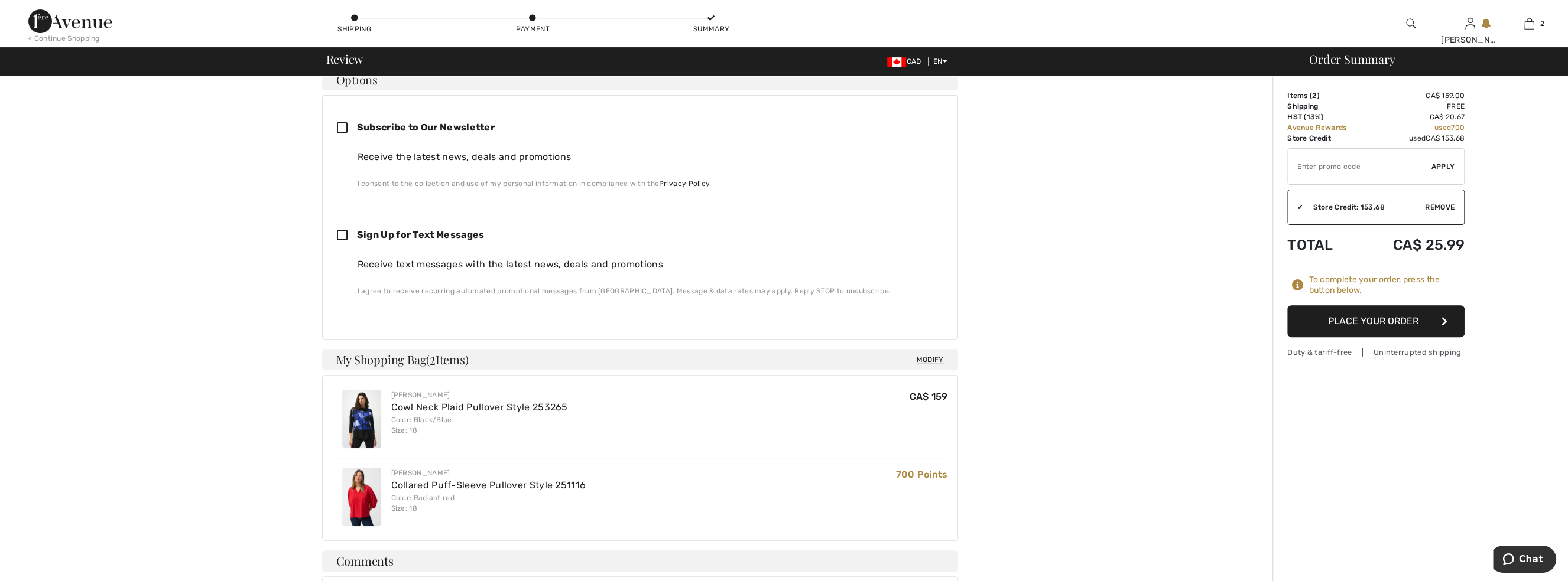
scroll to position [268, 0]
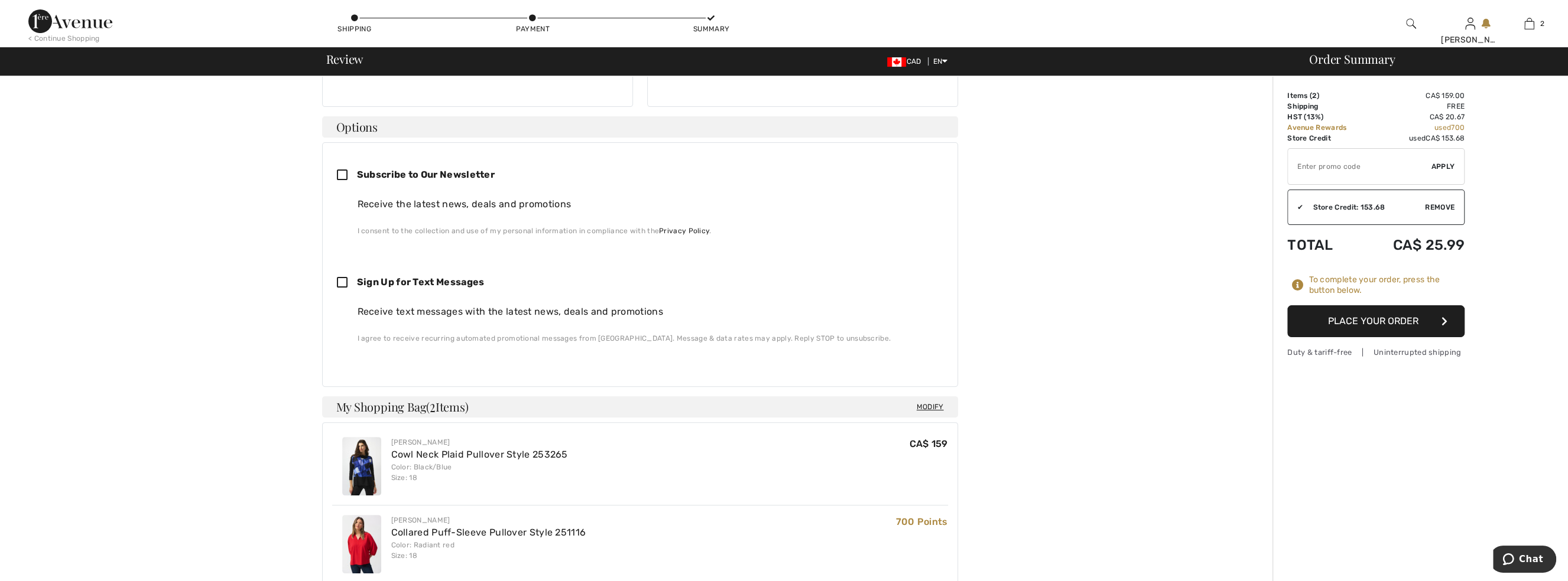
click at [1422, 317] on button "Place Your Order" at bounding box center [1376, 321] width 177 height 32
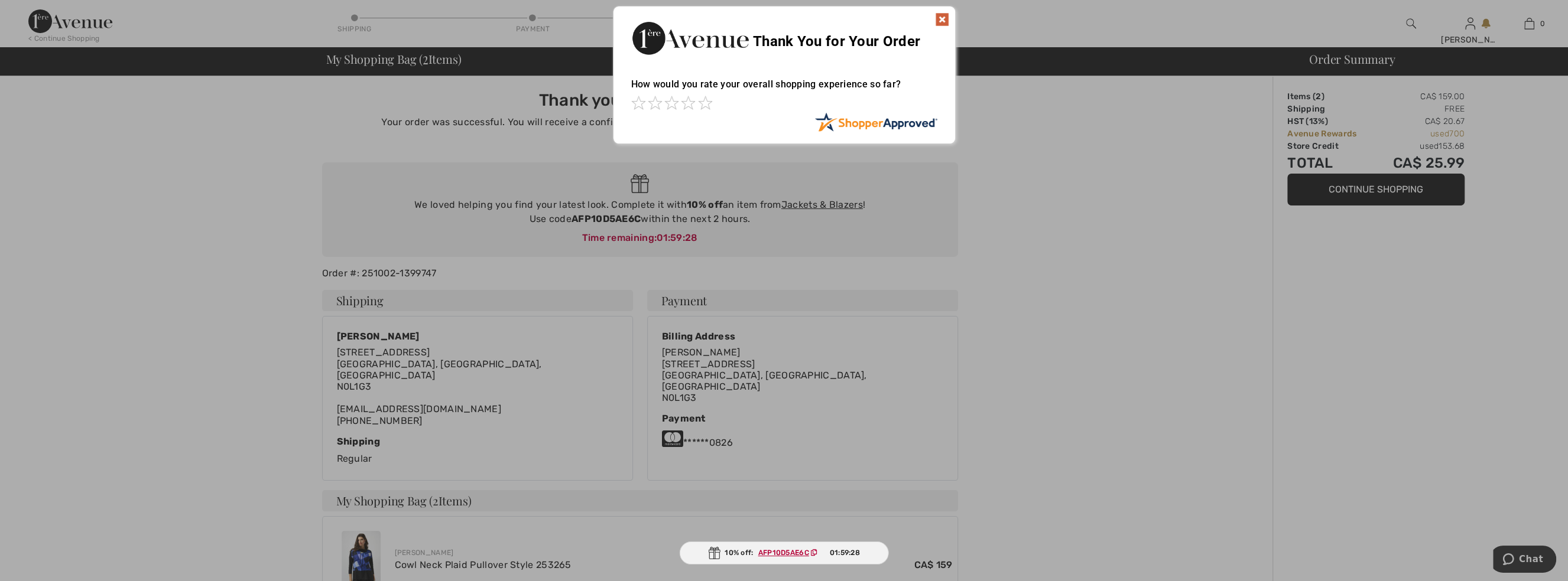
click at [944, 19] on img at bounding box center [942, 19] width 14 height 14
